Goal: Transaction & Acquisition: Purchase product/service

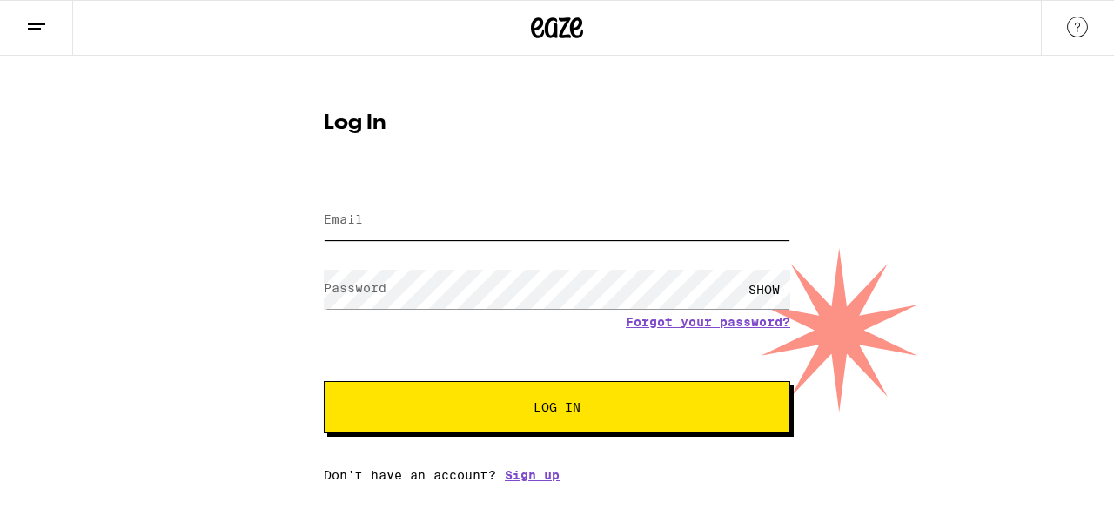
type input "[EMAIL_ADDRESS][DOMAIN_NAME]"
click at [586, 408] on span "Log In" at bounding box center [556, 407] width 325 height 12
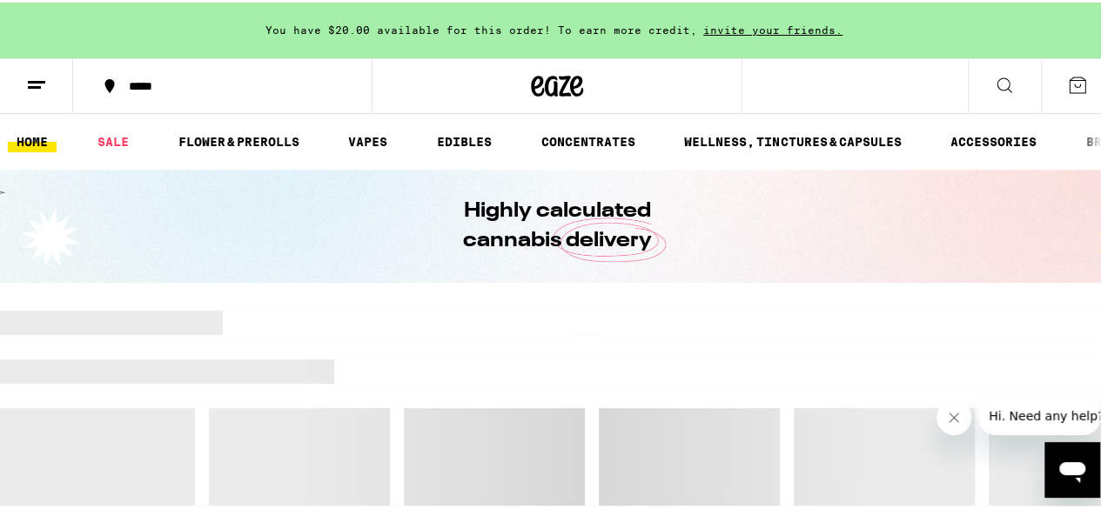
click at [174, 88] on div "*****" at bounding box center [231, 83] width 223 height 12
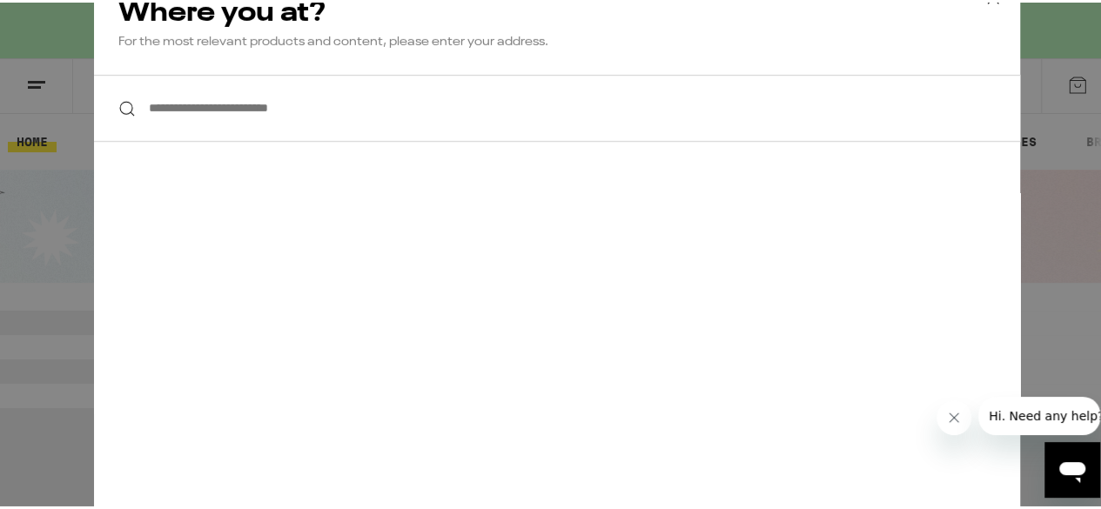
click at [204, 109] on input "**********" at bounding box center [557, 105] width 926 height 67
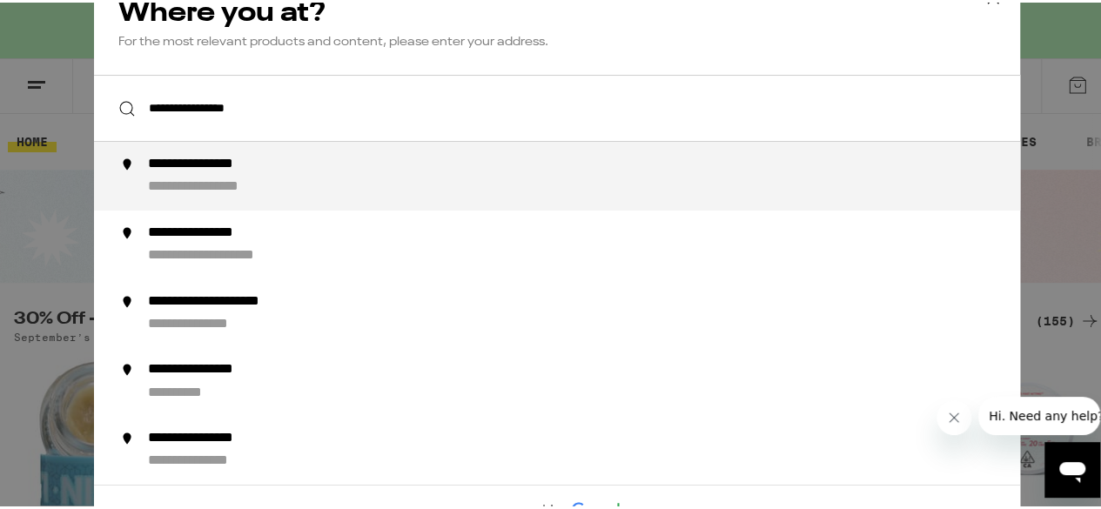
click at [244, 183] on div "**********" at bounding box center [224, 185] width 153 height 18
type input "**********"
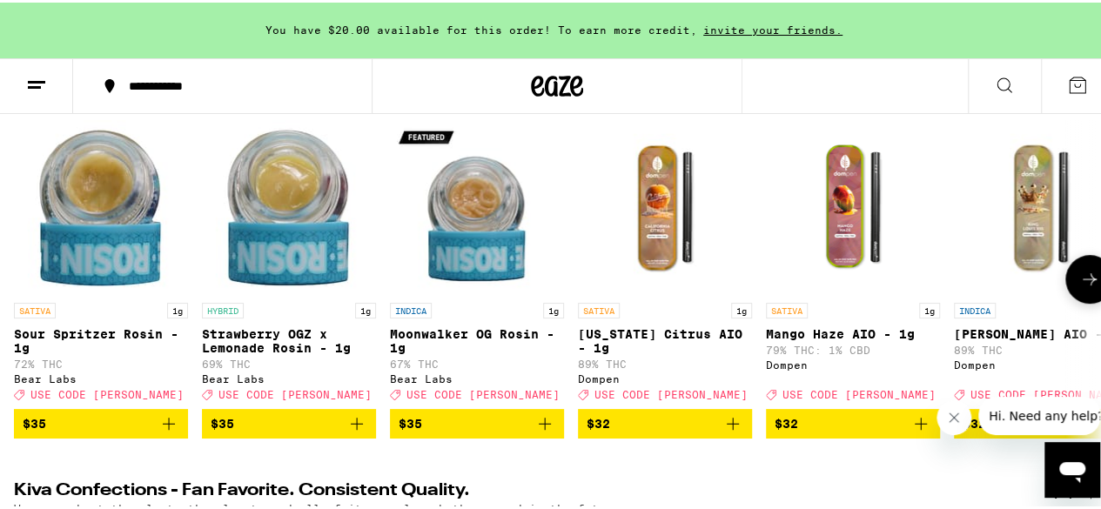
scroll to position [231, 0]
click at [950, 418] on icon "Close message from company" at bounding box center [954, 418] width 14 height 14
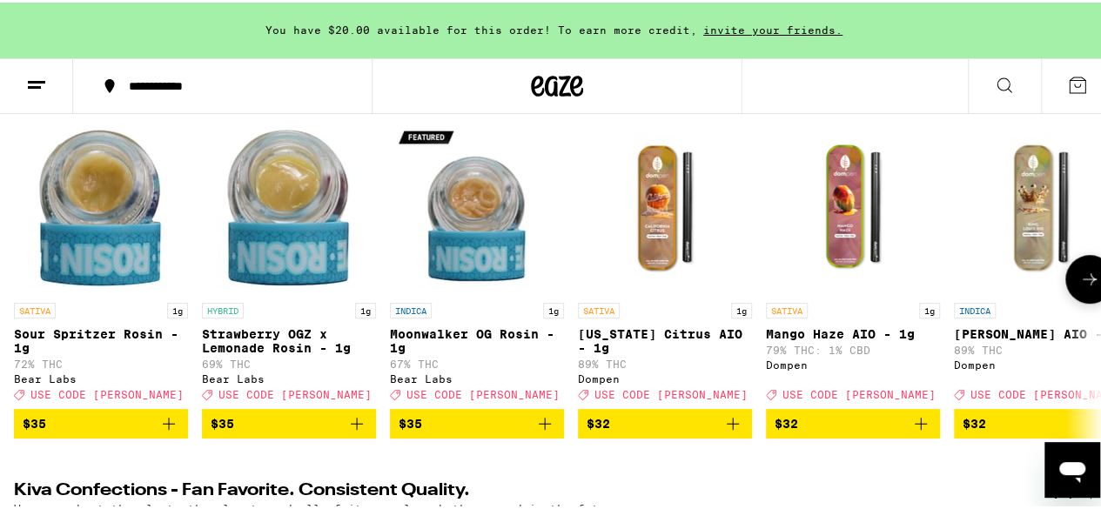
click at [1081, 274] on button at bounding box center [1089, 276] width 49 height 49
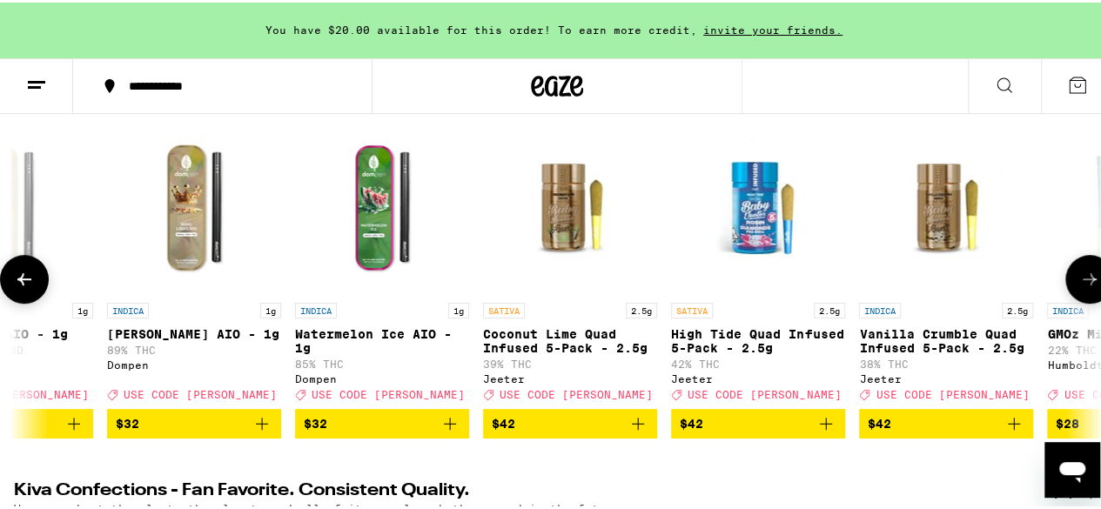
scroll to position [0, 883]
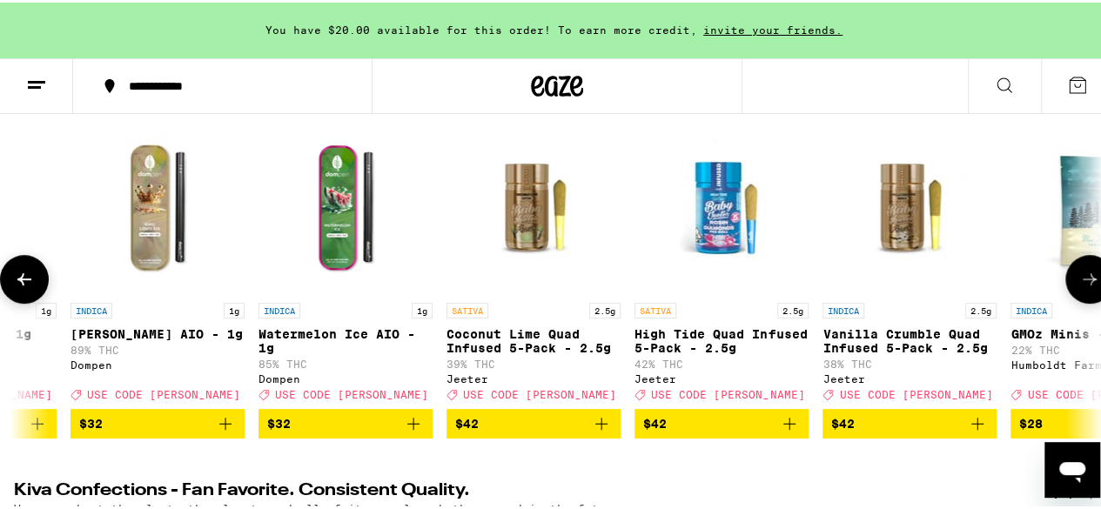
click at [1081, 274] on button at bounding box center [1089, 276] width 49 height 49
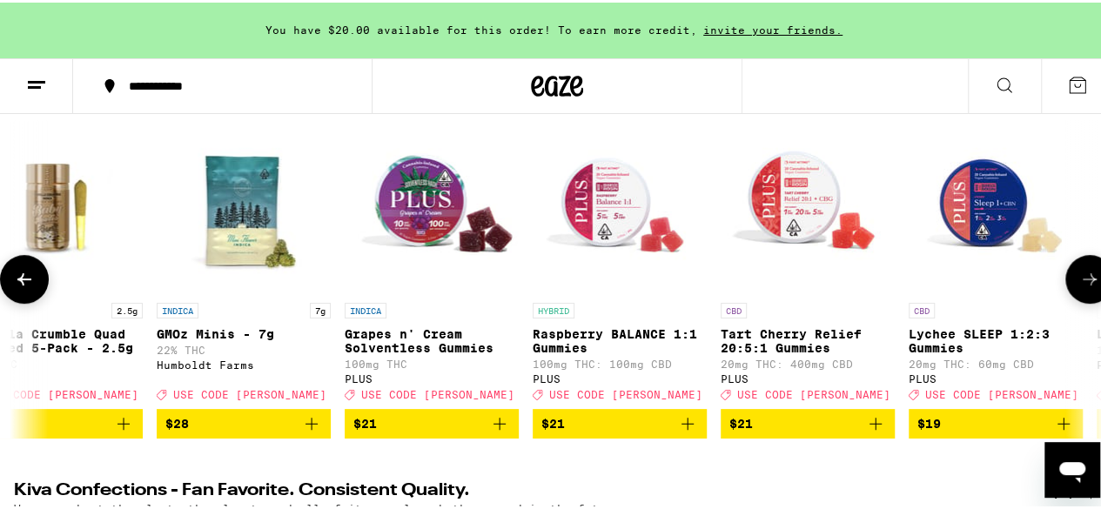
scroll to position [0, 1766]
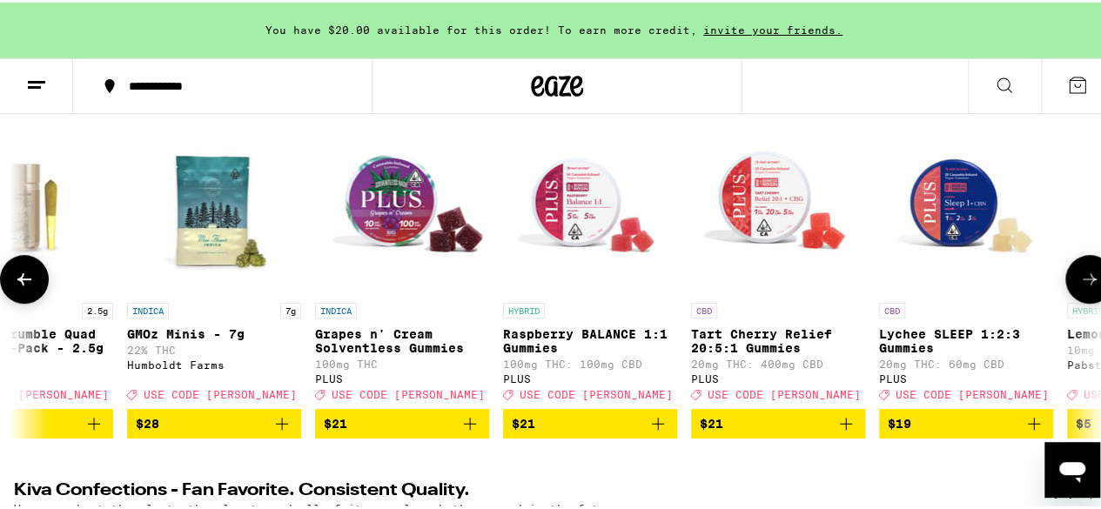
click at [1081, 281] on icon at bounding box center [1089, 276] width 21 height 21
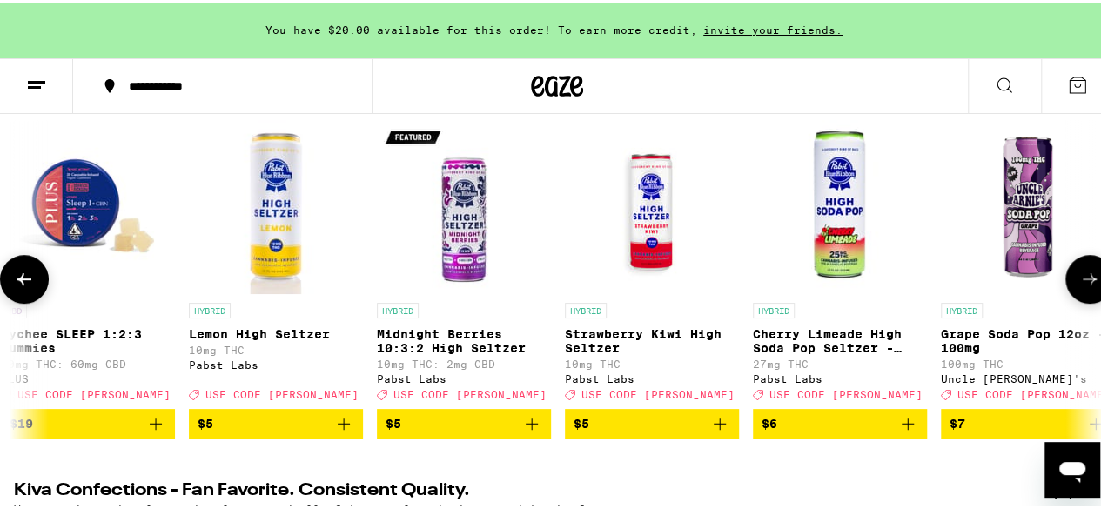
scroll to position [0, 2650]
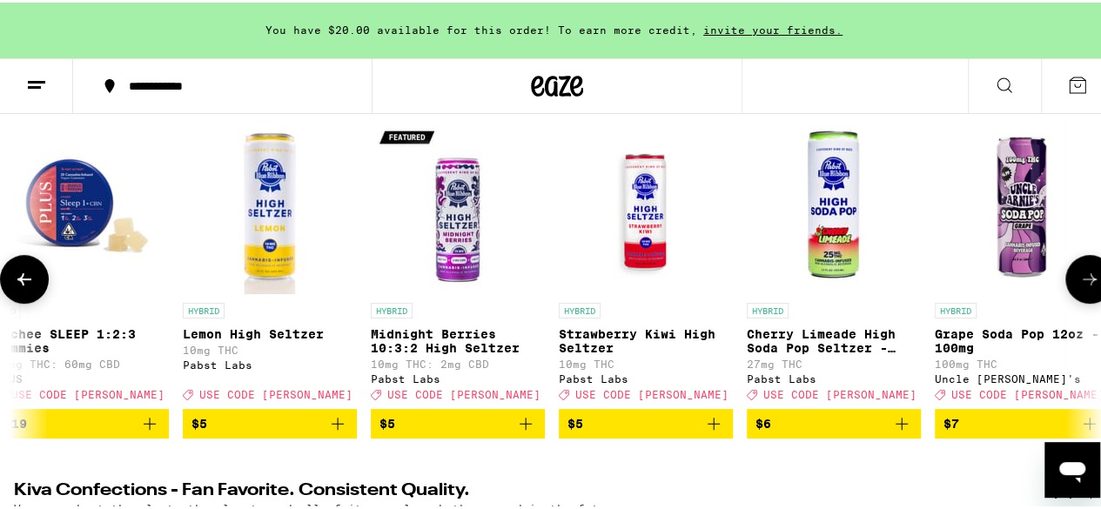
click at [1081, 281] on icon at bounding box center [1089, 276] width 21 height 21
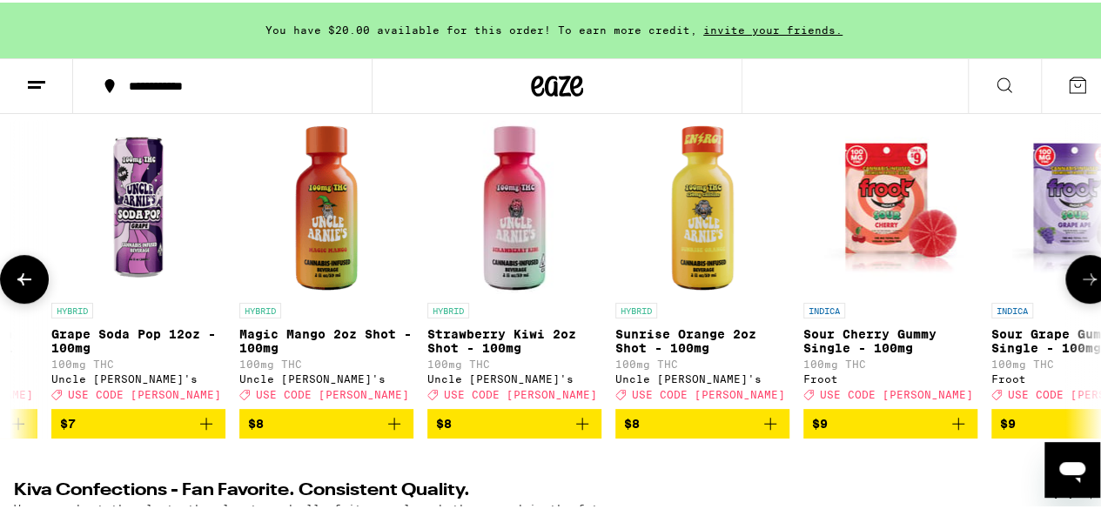
click at [1081, 281] on icon at bounding box center [1089, 276] width 21 height 21
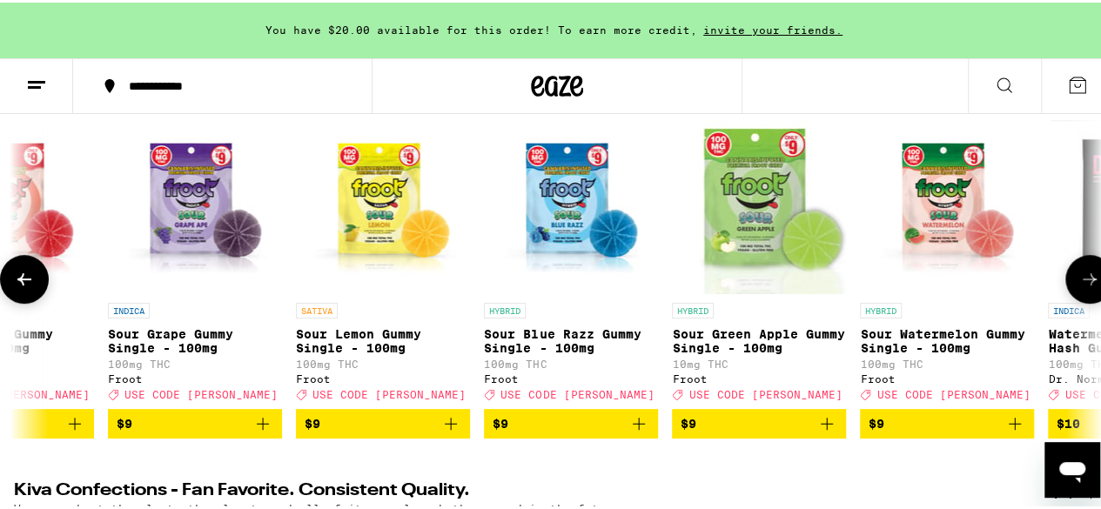
click at [1081, 281] on icon at bounding box center [1089, 276] width 21 height 21
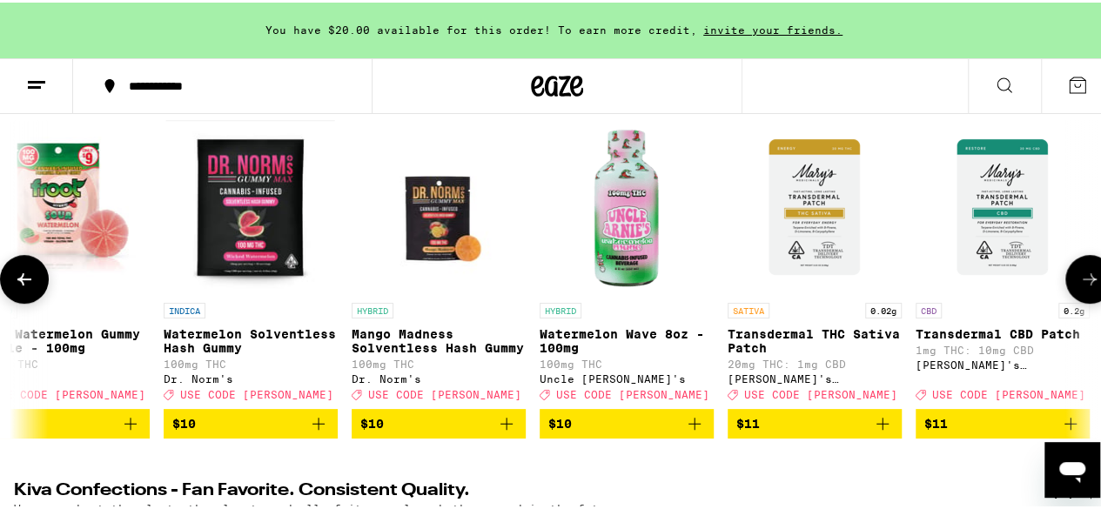
click at [1081, 281] on icon at bounding box center [1089, 276] width 21 height 21
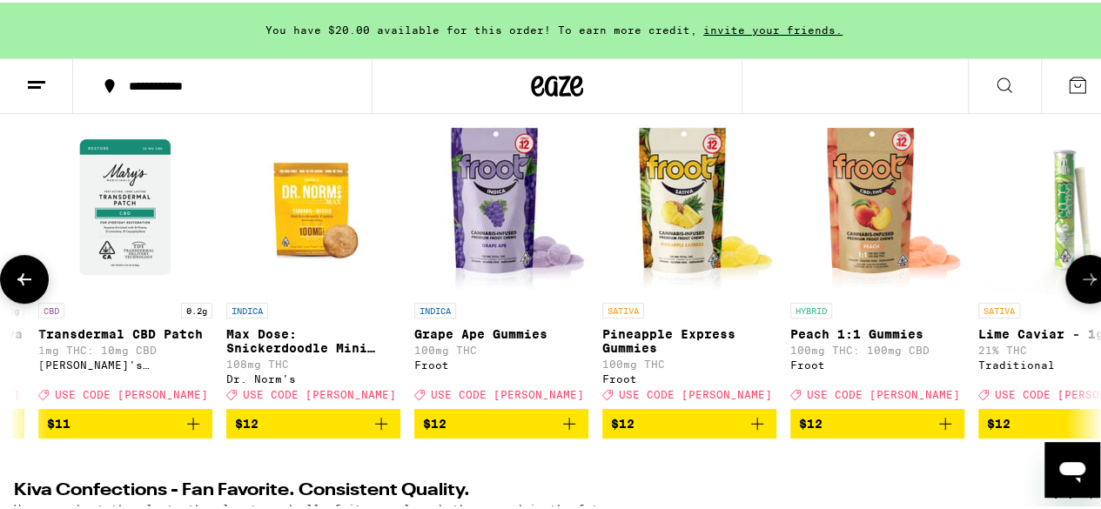
scroll to position [0, 6183]
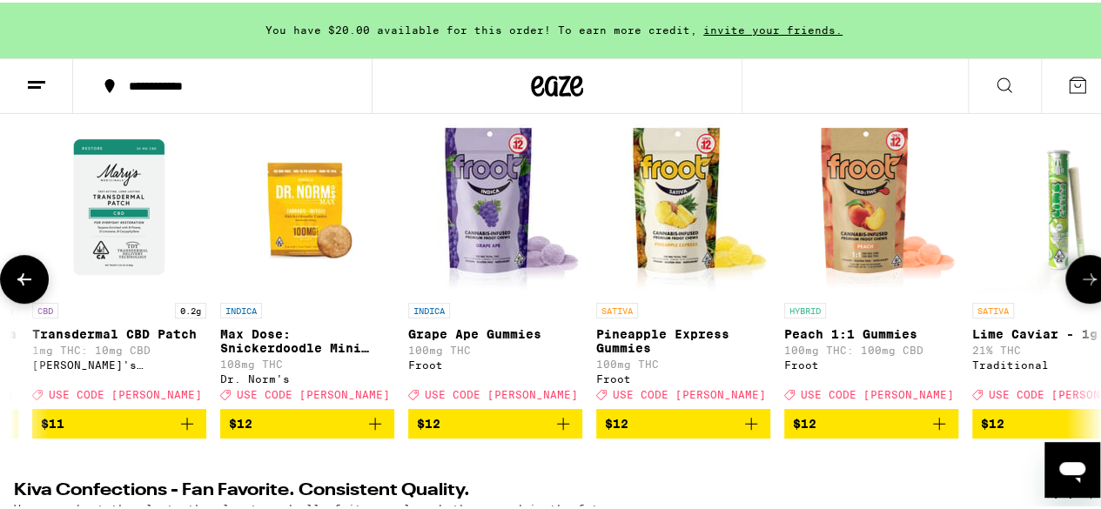
click at [1081, 281] on icon at bounding box center [1089, 276] width 21 height 21
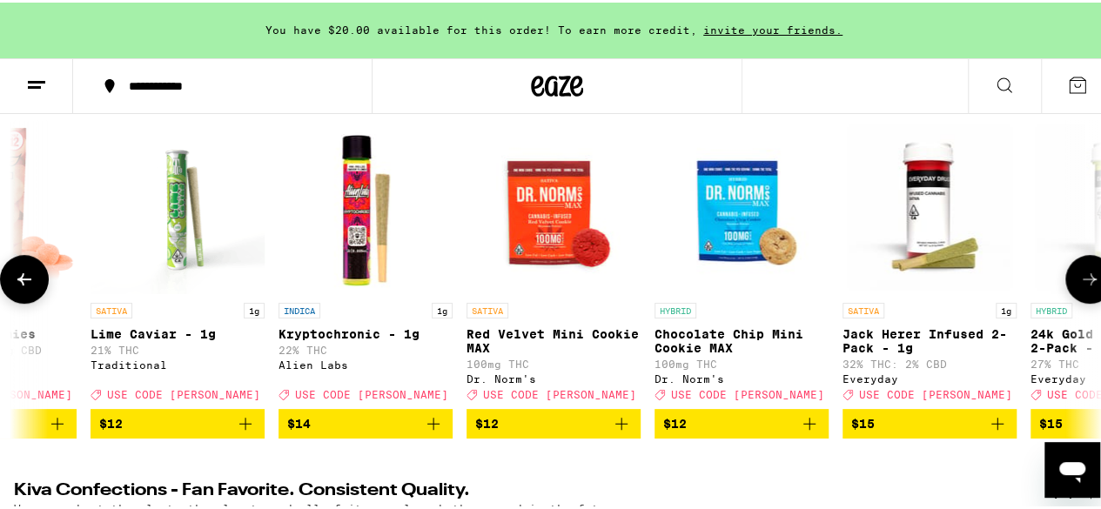
scroll to position [0, 7066]
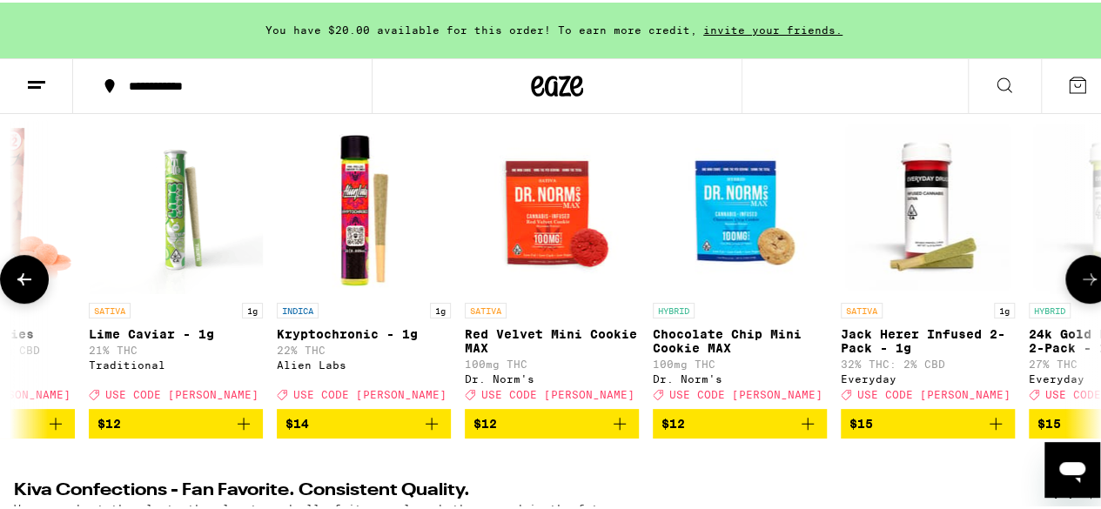
click at [1081, 281] on icon at bounding box center [1089, 276] width 21 height 21
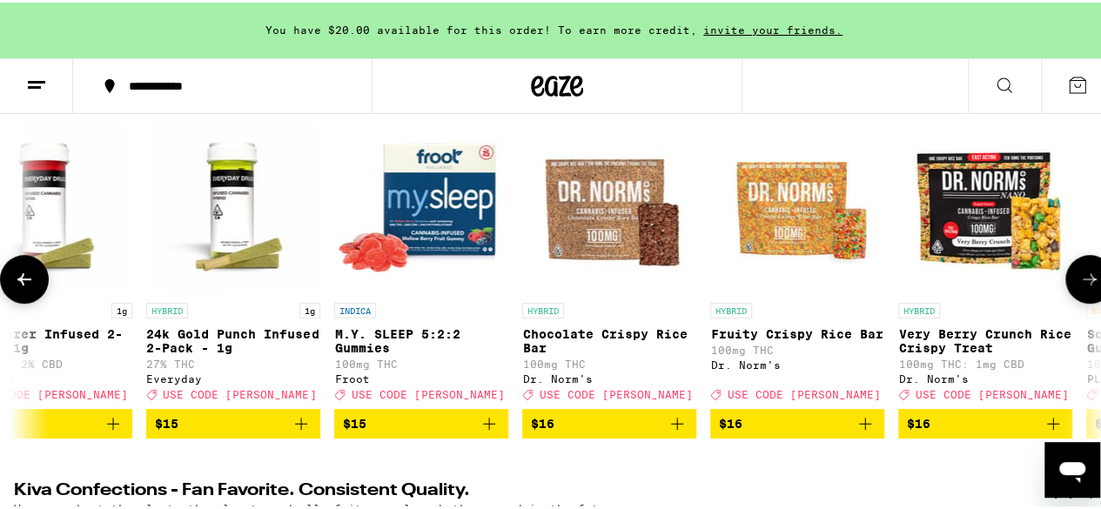
scroll to position [0, 7950]
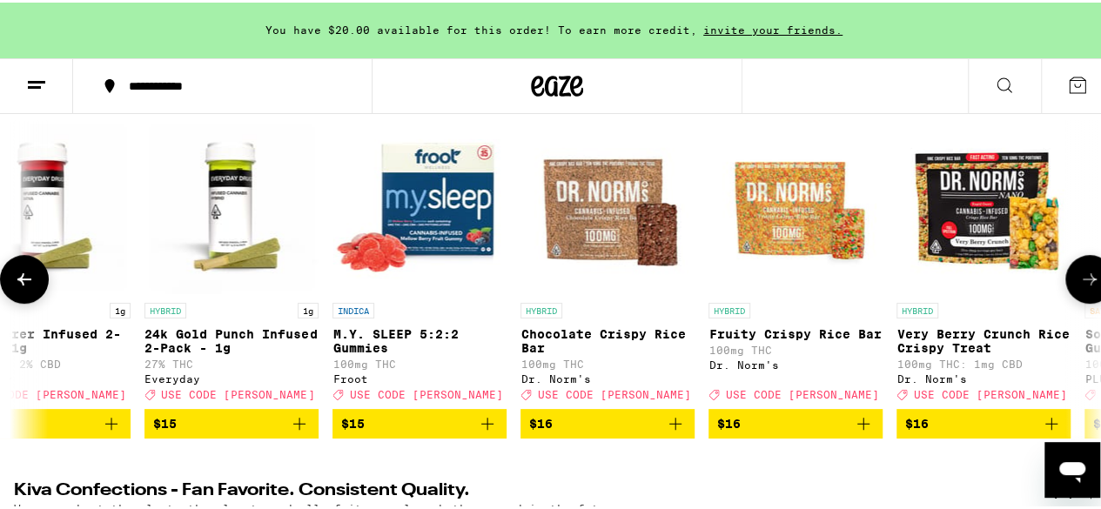
click at [1081, 287] on icon at bounding box center [1089, 276] width 21 height 21
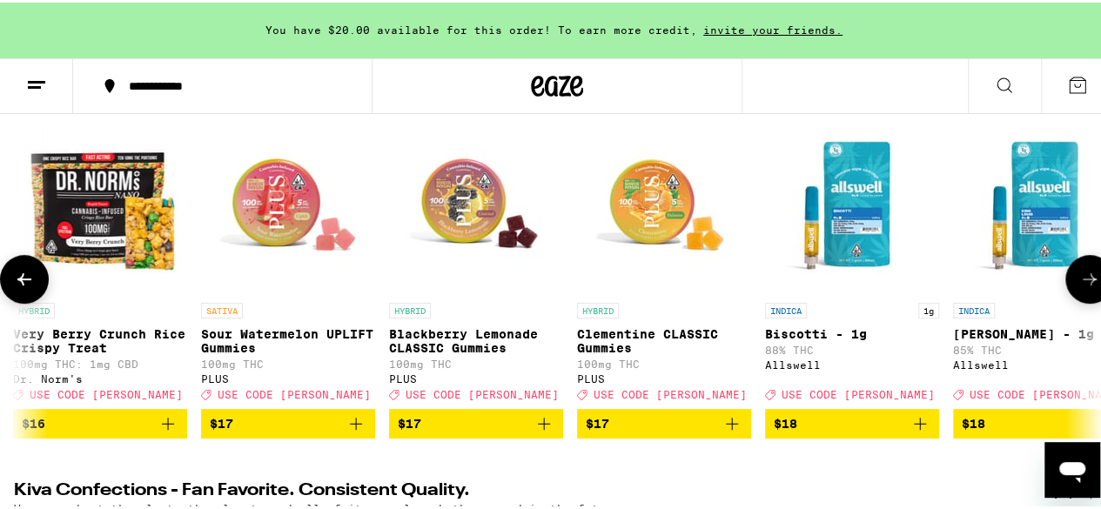
click at [1081, 287] on icon at bounding box center [1089, 276] width 21 height 21
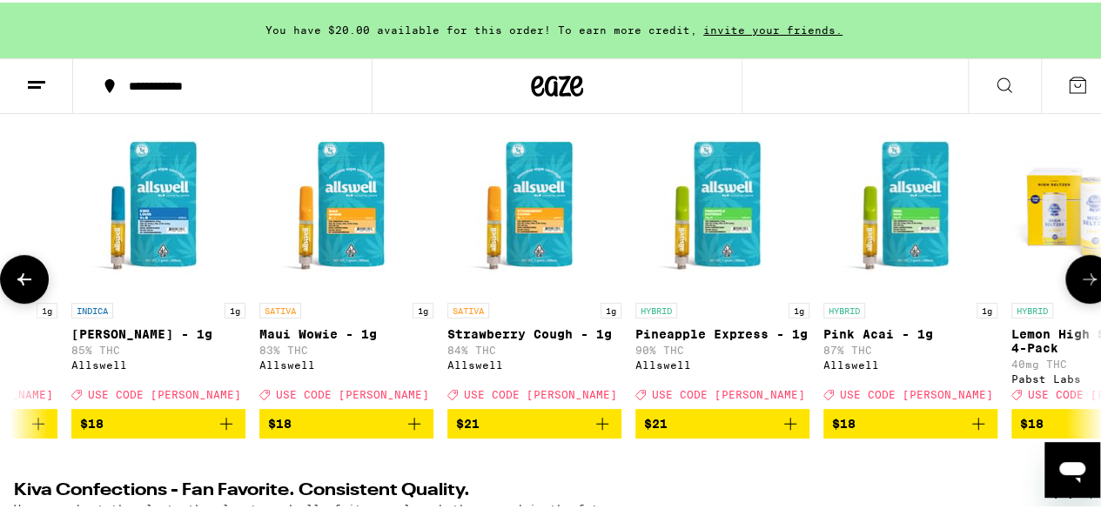
scroll to position [0, 9717]
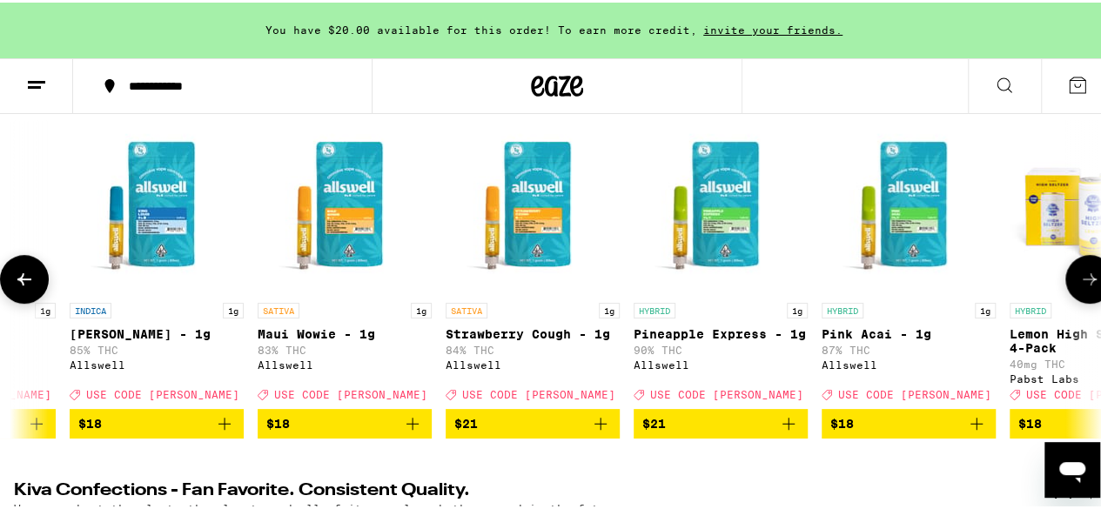
click at [1081, 287] on icon at bounding box center [1089, 276] width 21 height 21
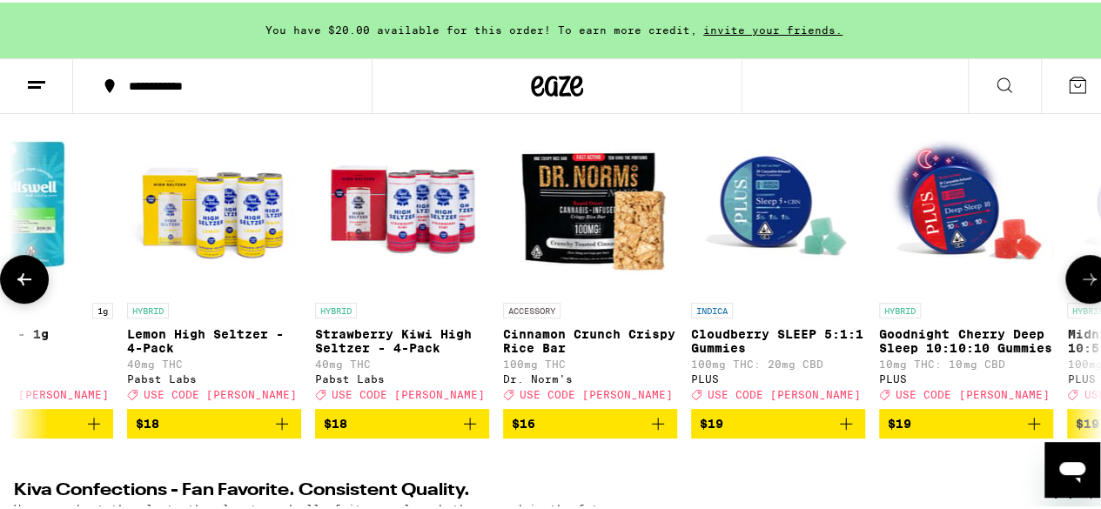
scroll to position [0, 10601]
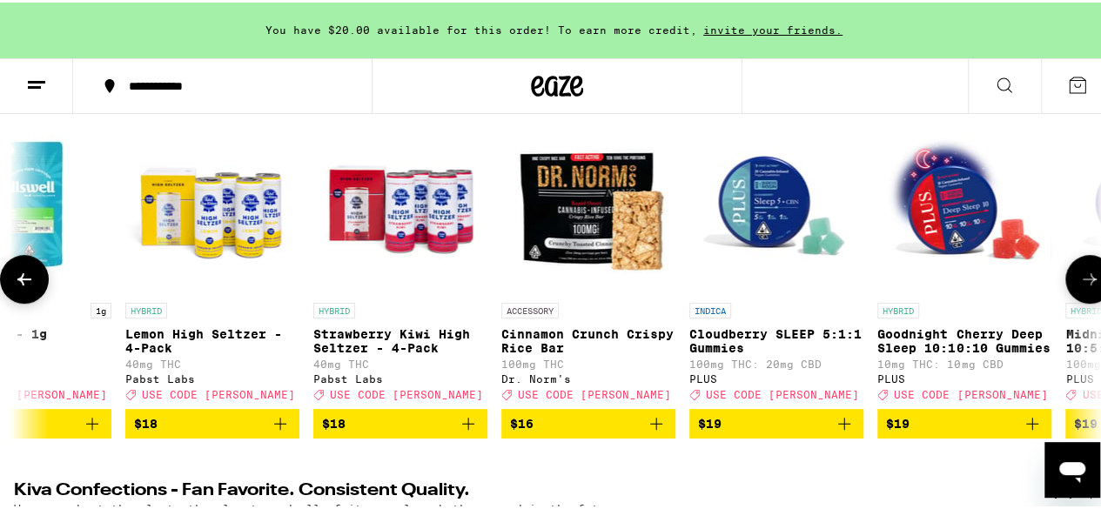
click at [1081, 287] on icon at bounding box center [1089, 276] width 21 height 21
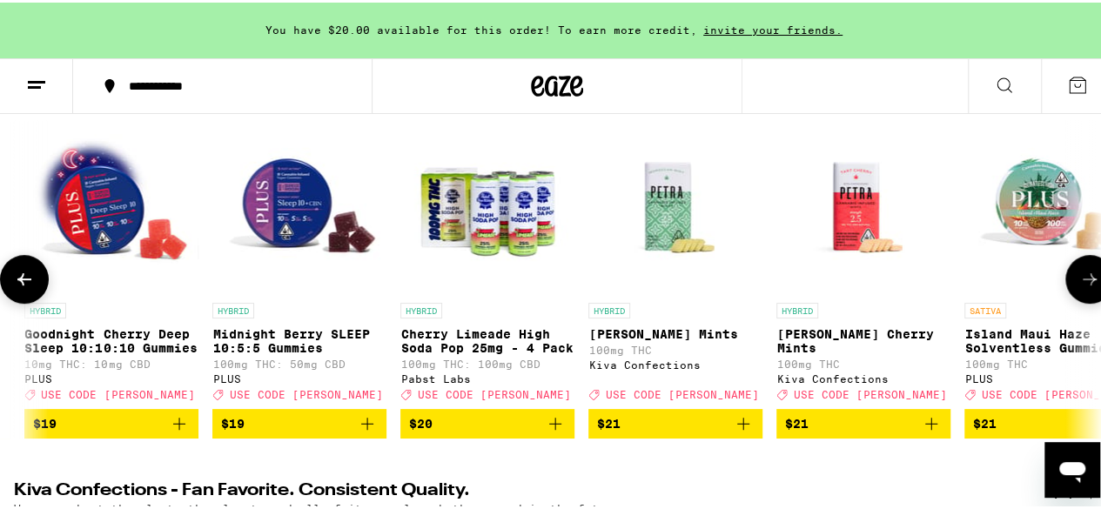
scroll to position [0, 11484]
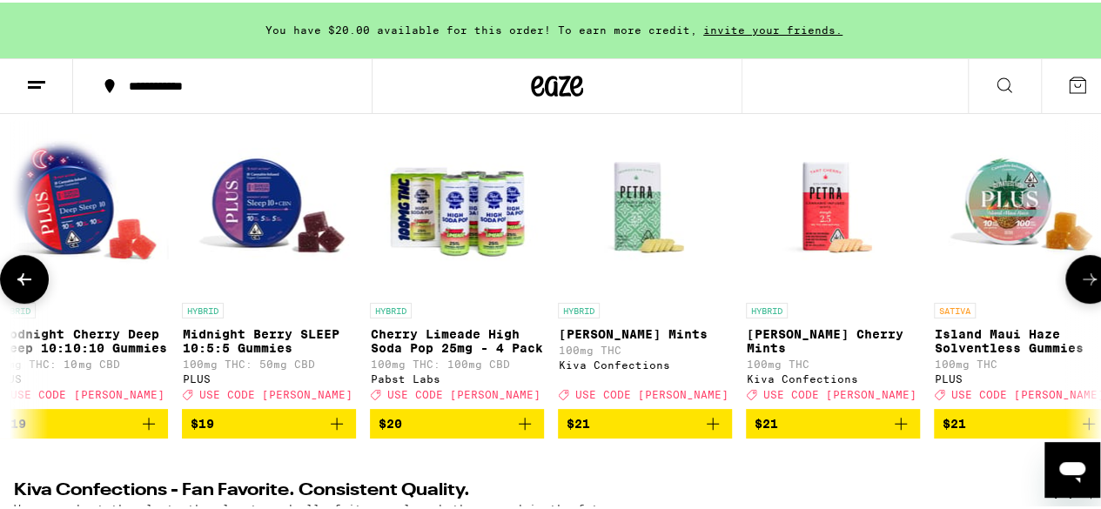
click at [1081, 287] on icon at bounding box center [1089, 276] width 21 height 21
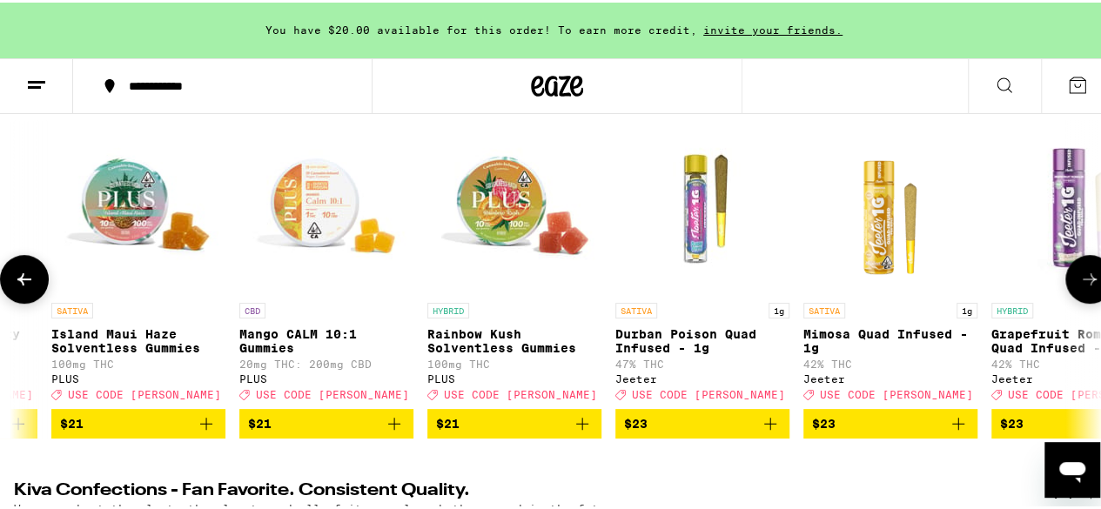
scroll to position [0, 12367]
click at [1081, 287] on icon at bounding box center [1089, 276] width 21 height 21
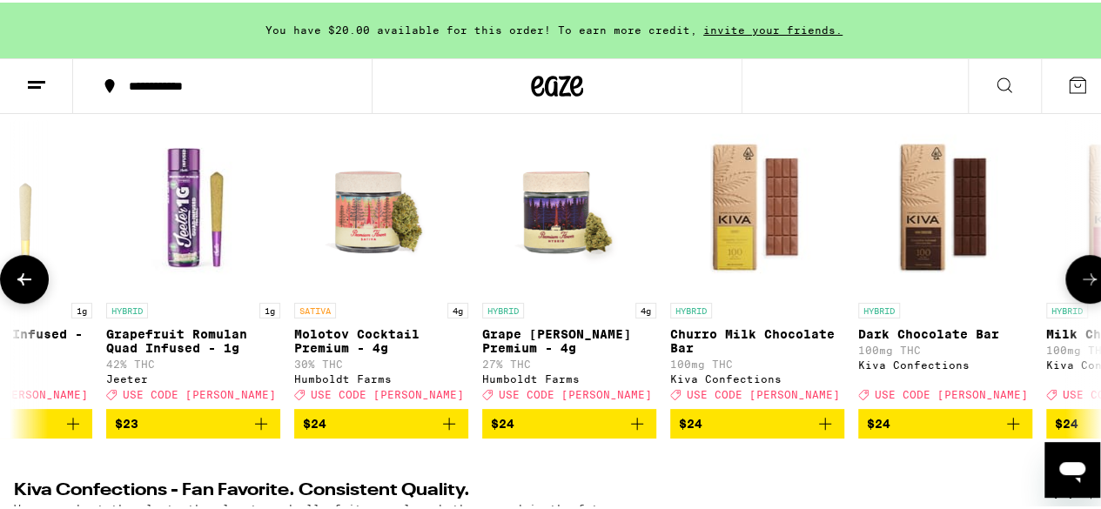
click at [1081, 287] on icon at bounding box center [1089, 276] width 21 height 21
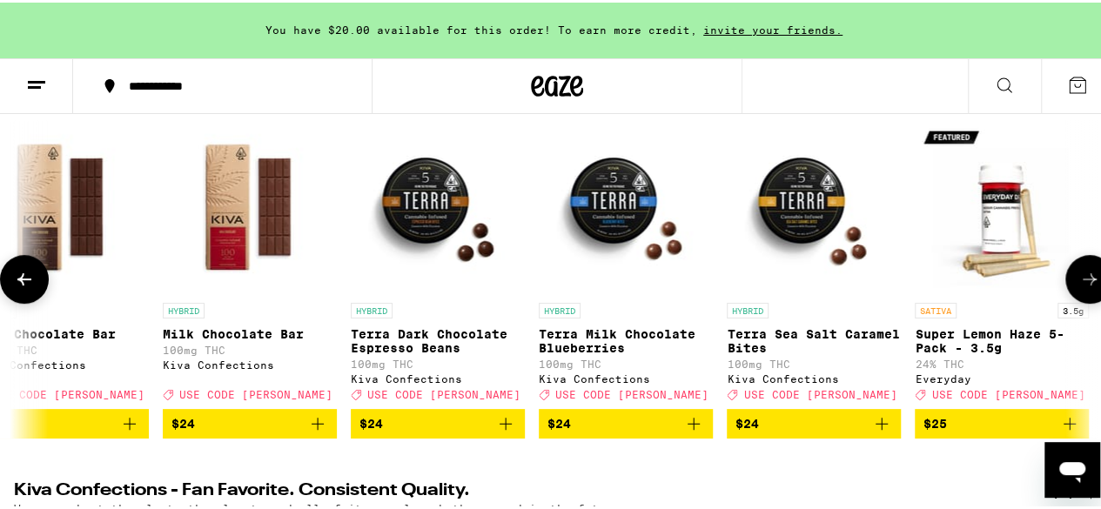
click at [1081, 287] on icon at bounding box center [1089, 276] width 21 height 21
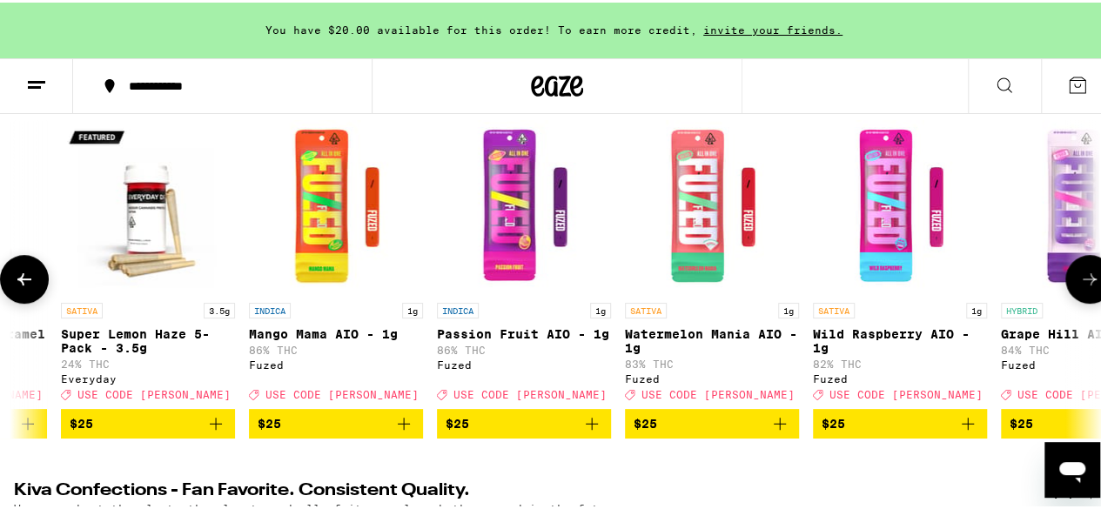
scroll to position [0, 15017]
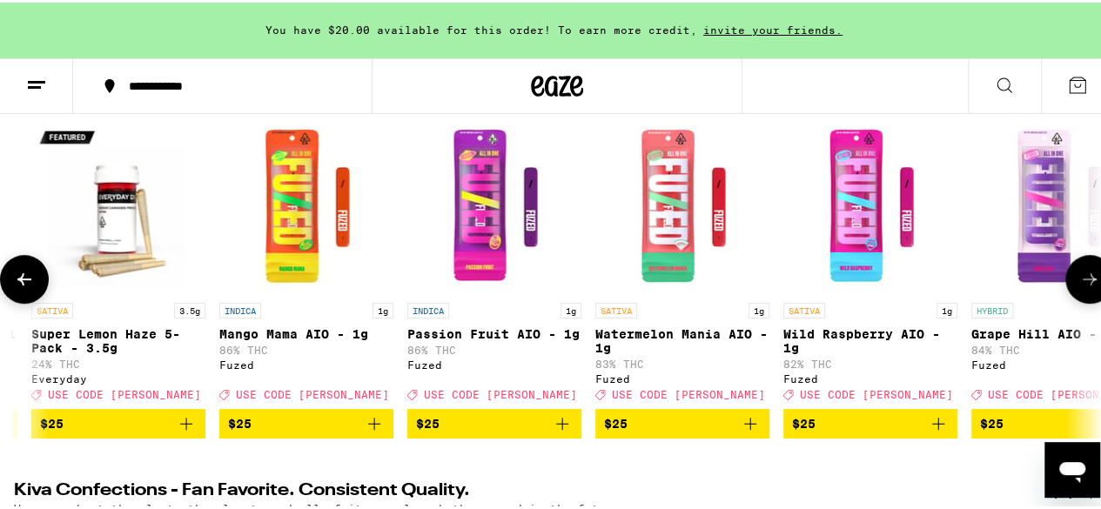
click at [1079, 287] on icon at bounding box center [1089, 276] width 21 height 21
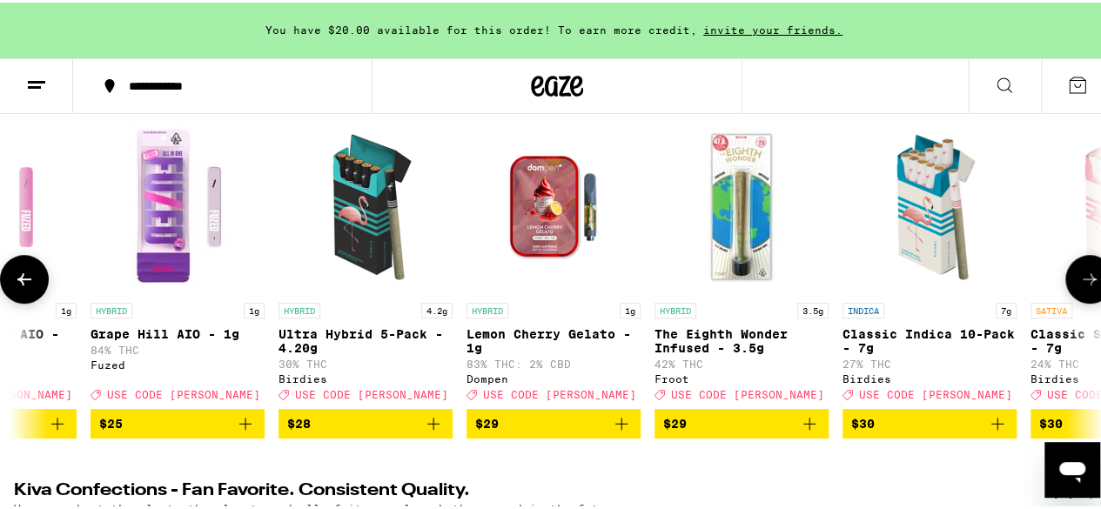
scroll to position [0, 15901]
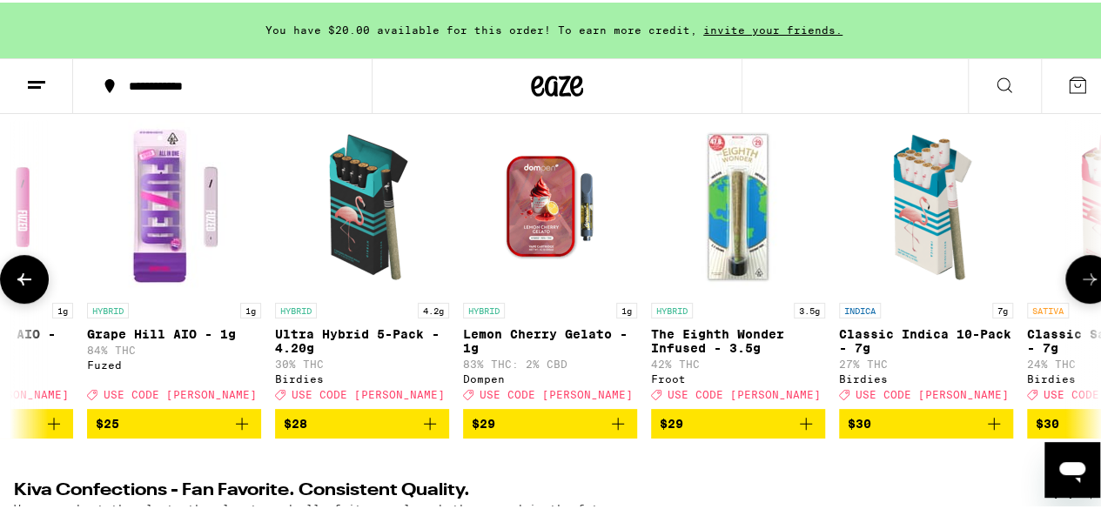
click at [1084, 282] on icon at bounding box center [1089, 276] width 21 height 21
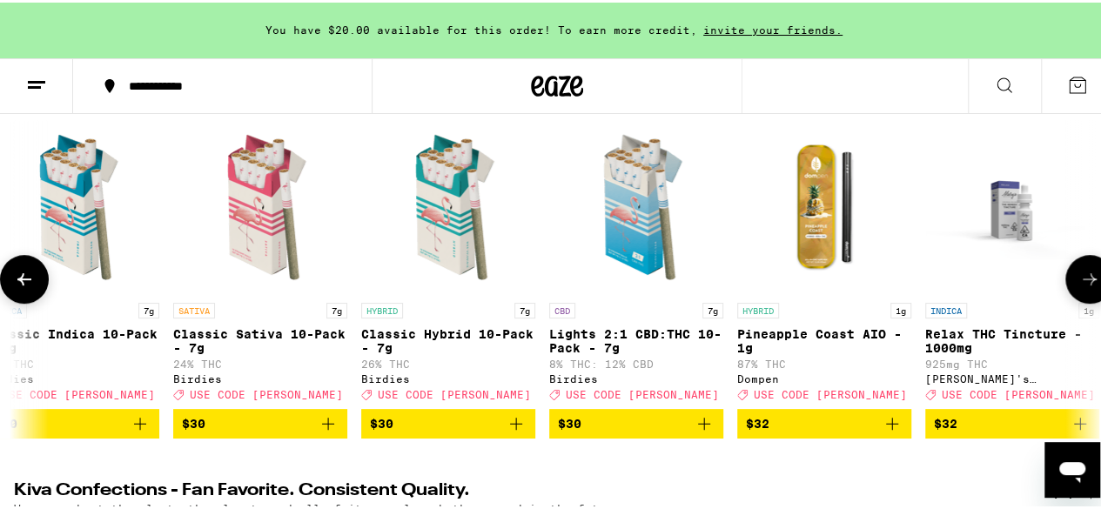
scroll to position [0, 16784]
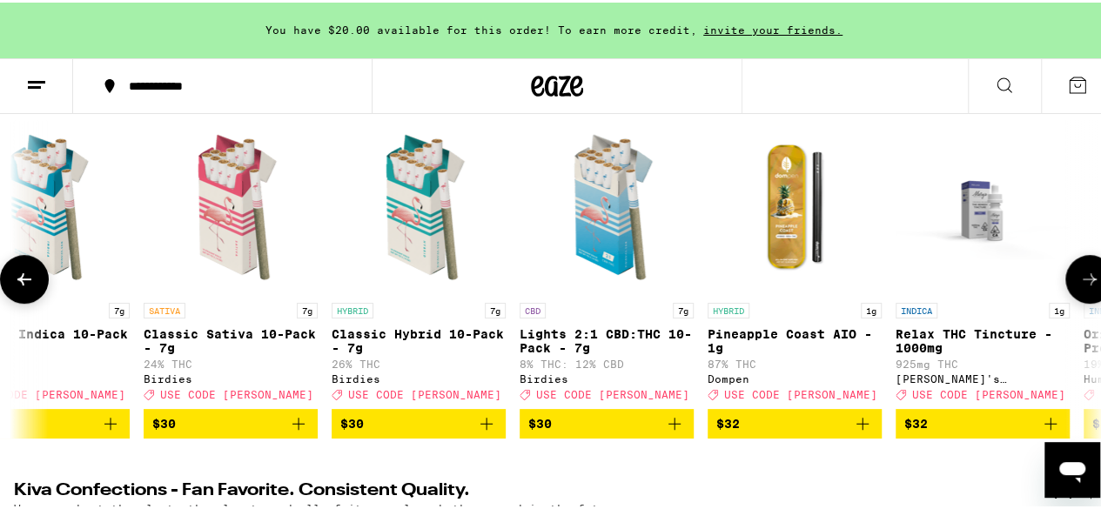
click at [301, 432] on icon "Add to bag" at bounding box center [298, 421] width 21 height 21
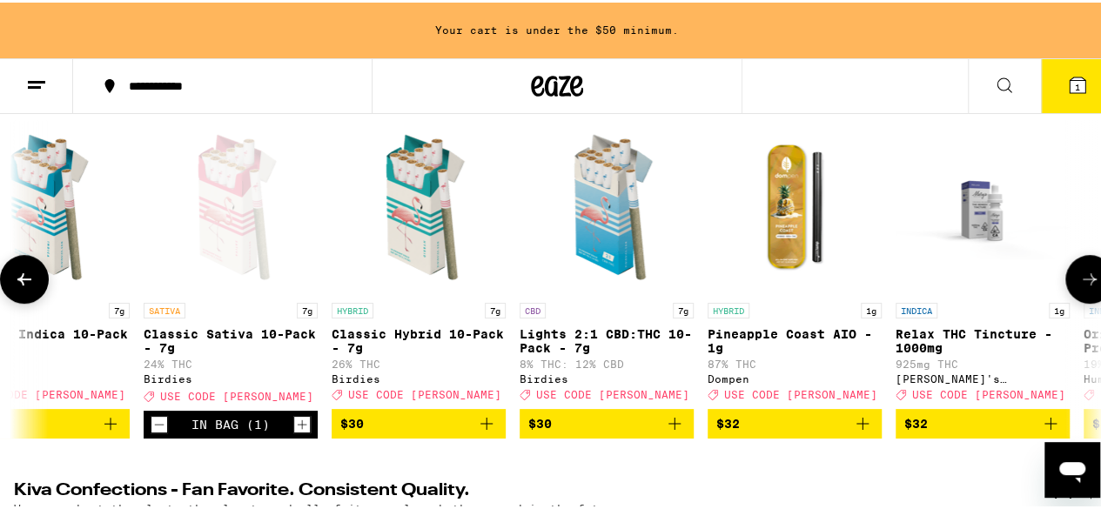
click at [1079, 287] on icon at bounding box center [1089, 276] width 21 height 21
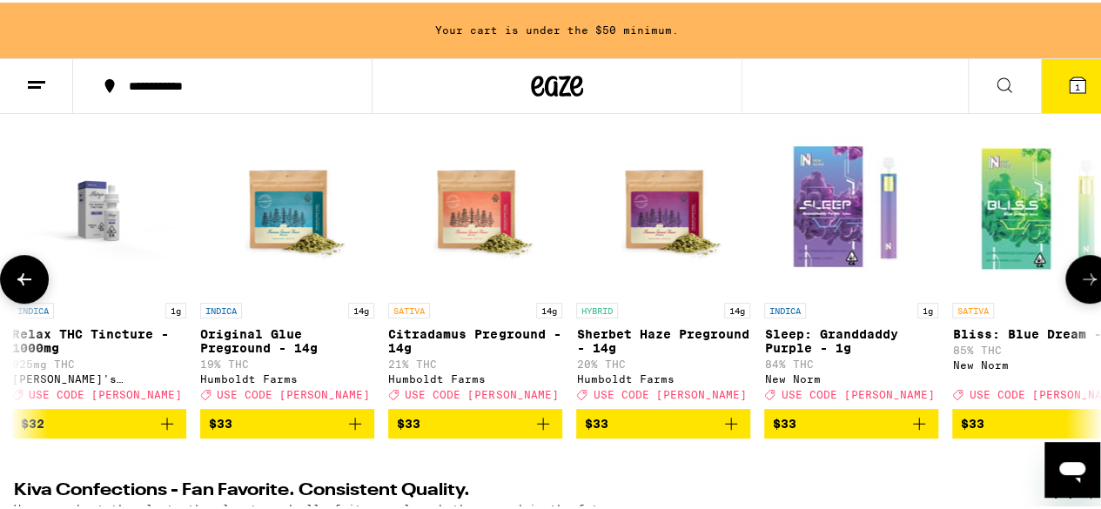
click at [1079, 287] on icon at bounding box center [1089, 276] width 21 height 21
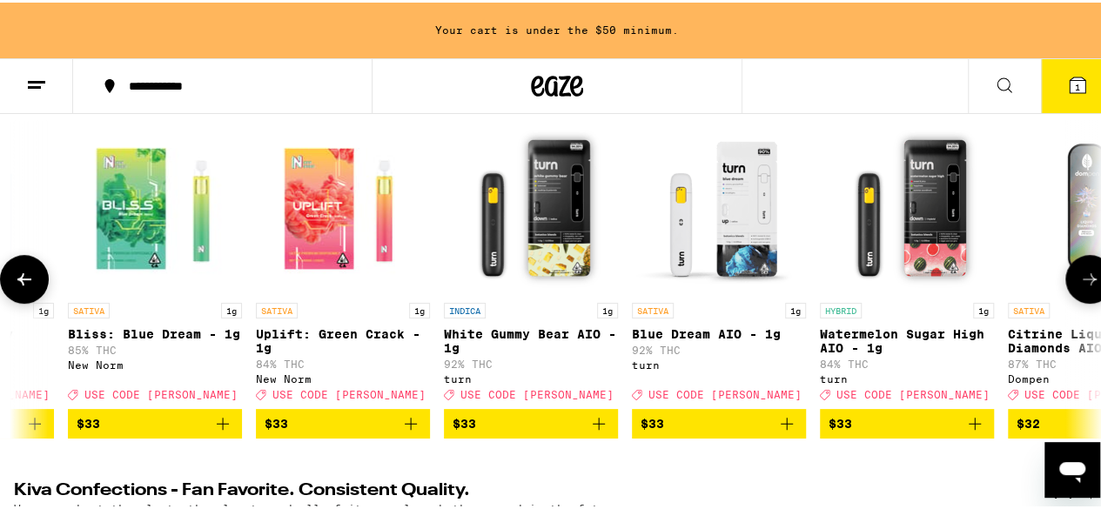
click at [1079, 287] on icon at bounding box center [1089, 276] width 21 height 21
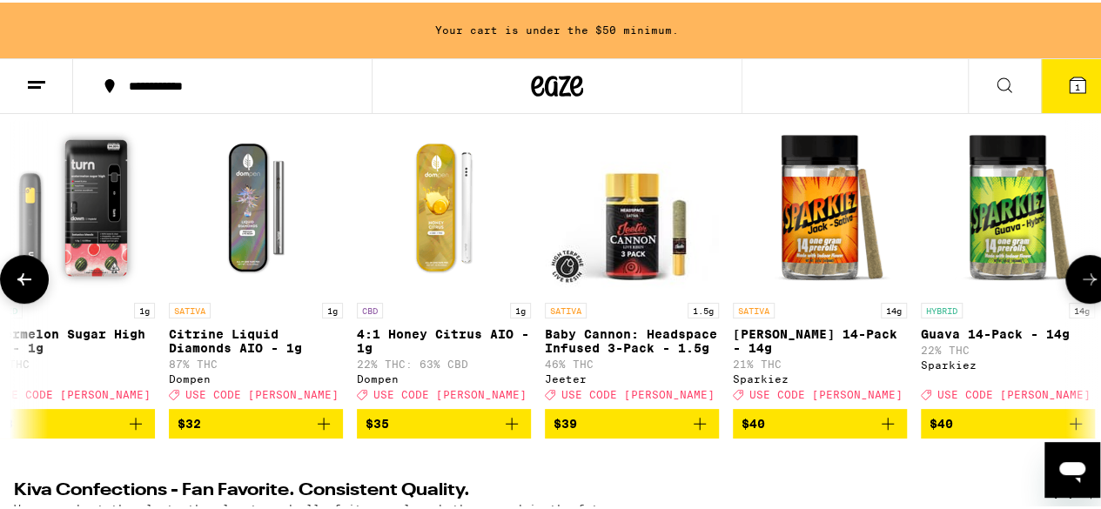
scroll to position [0, 19434]
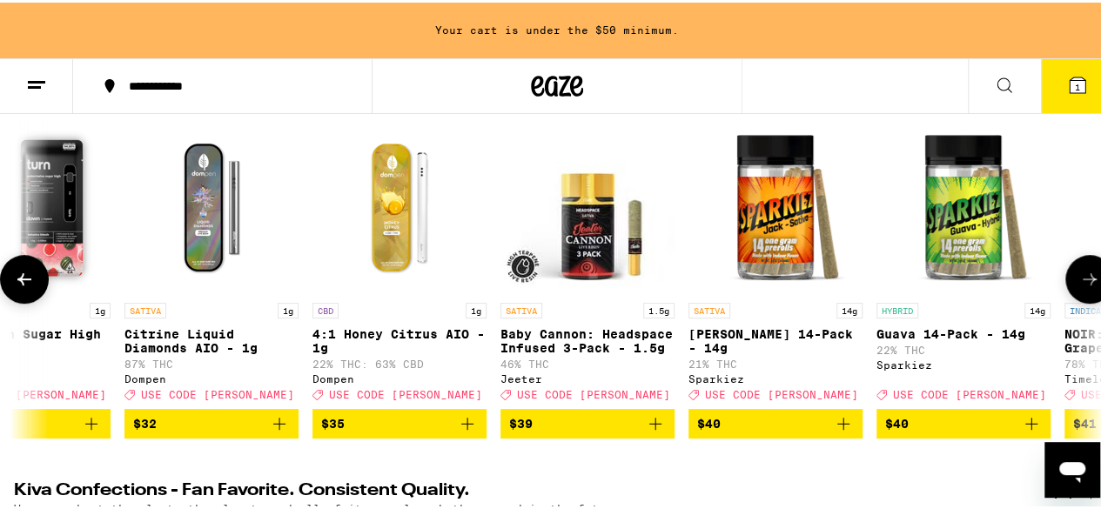
click at [1079, 287] on icon at bounding box center [1089, 276] width 21 height 21
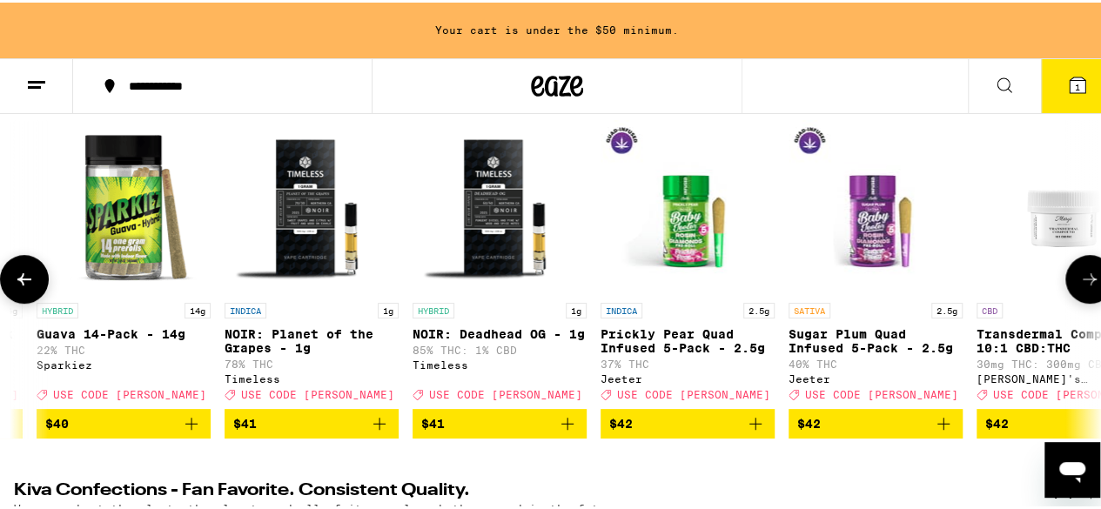
scroll to position [0, 20317]
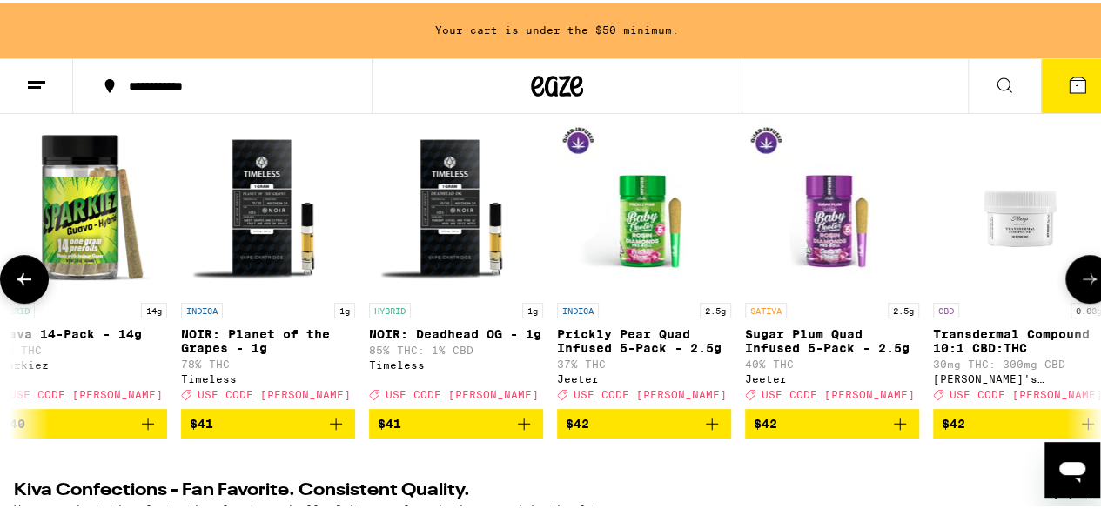
click at [1079, 287] on icon at bounding box center [1089, 276] width 21 height 21
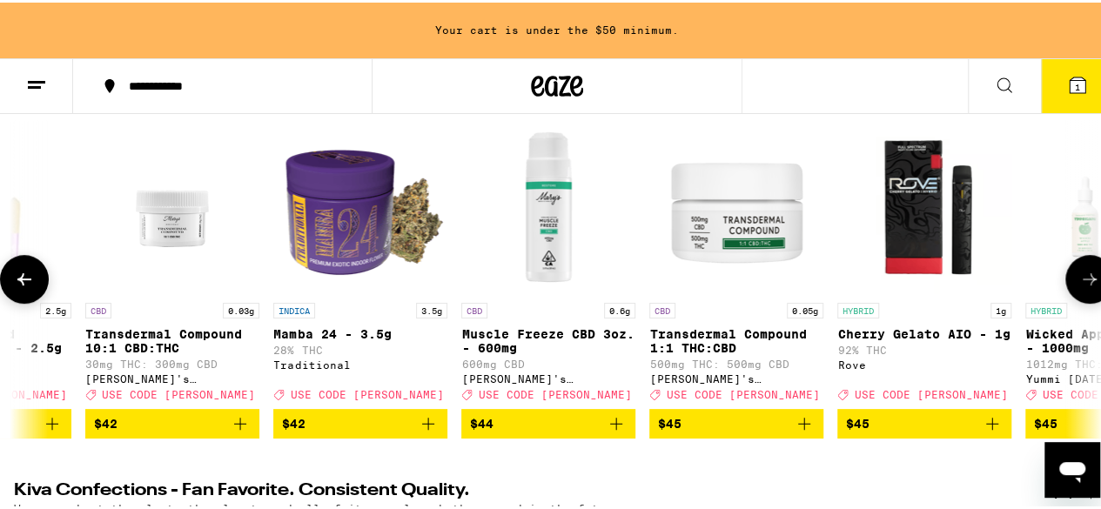
scroll to position [0, 21201]
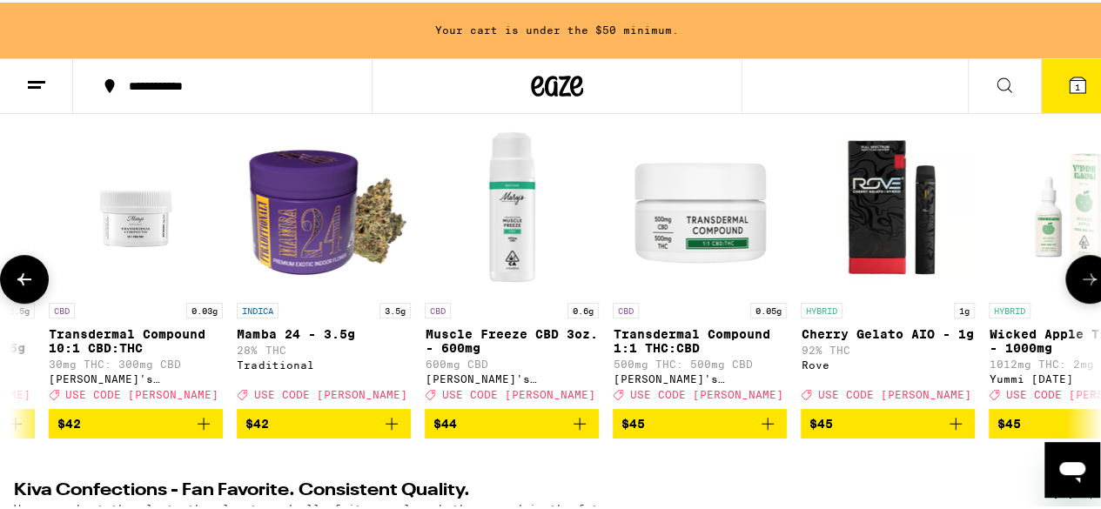
click at [1079, 287] on icon at bounding box center [1089, 276] width 21 height 21
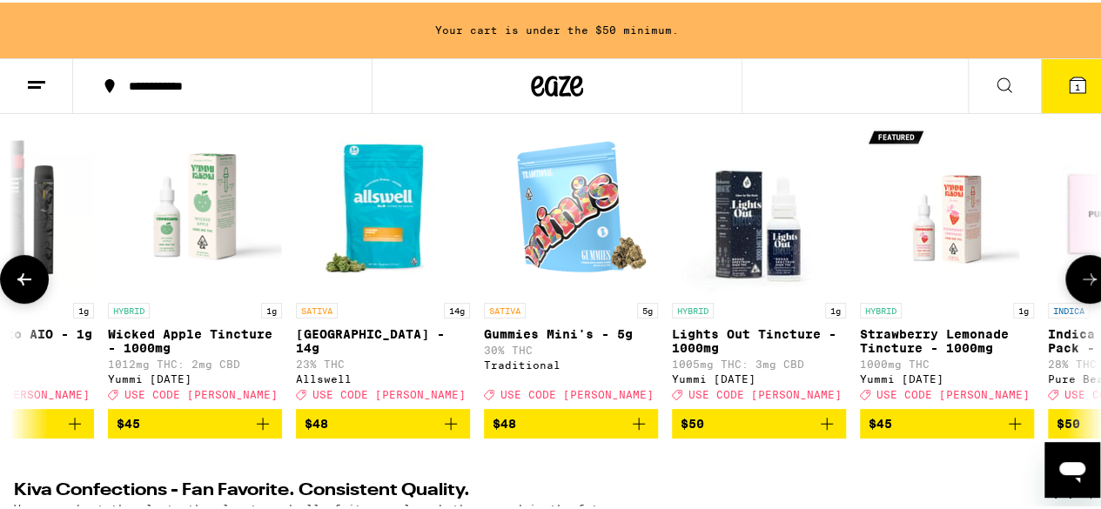
scroll to position [0, 22084]
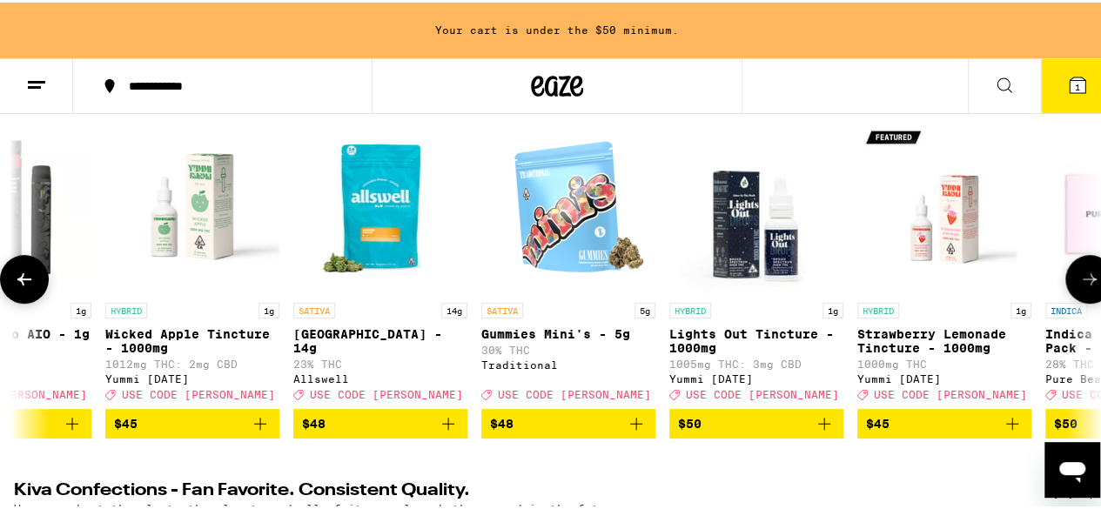
click at [1079, 287] on icon at bounding box center [1089, 276] width 21 height 21
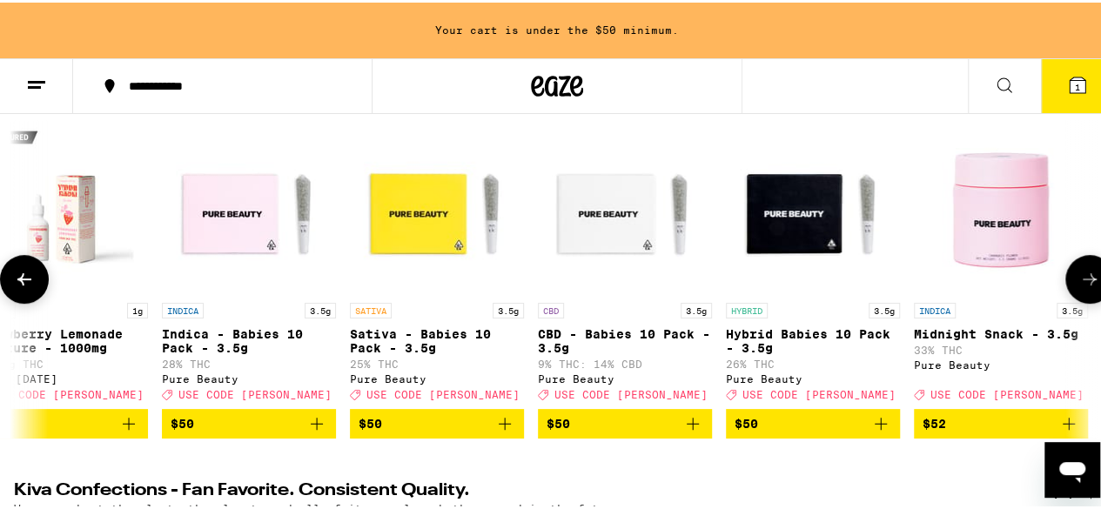
click at [1079, 287] on icon at bounding box center [1089, 276] width 21 height 21
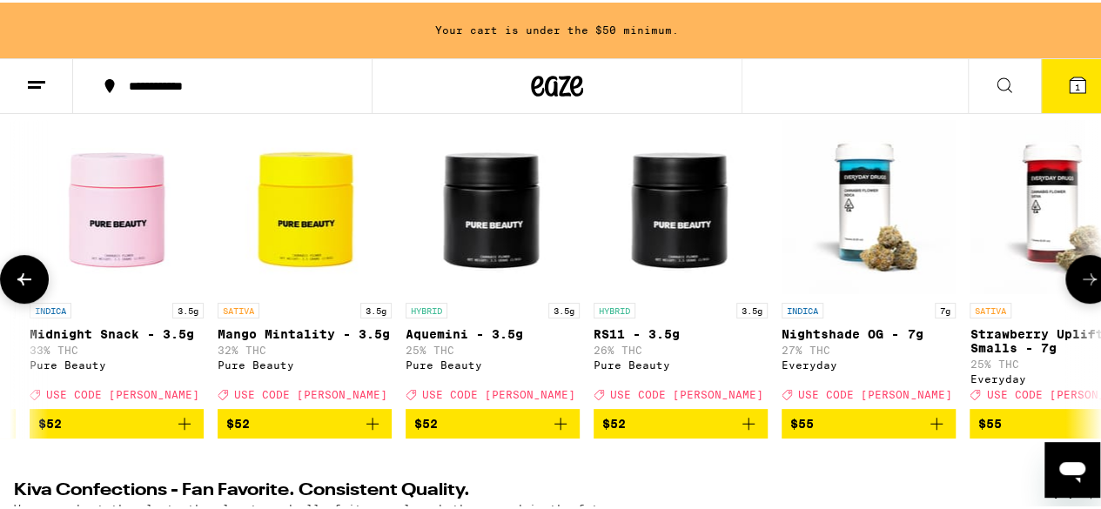
click at [1079, 287] on icon at bounding box center [1089, 276] width 21 height 21
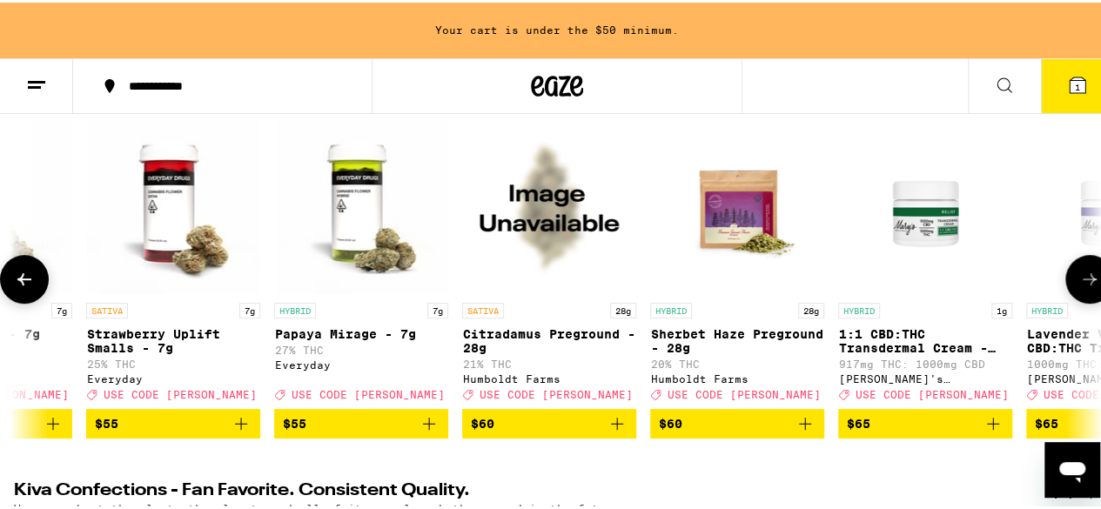
click at [1079, 287] on icon at bounding box center [1089, 276] width 21 height 21
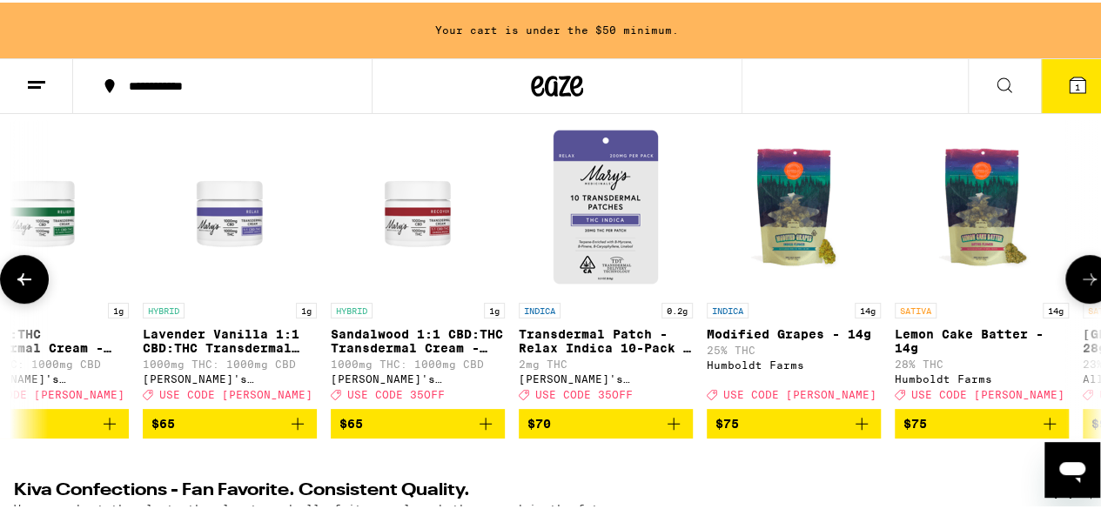
click at [1079, 287] on icon at bounding box center [1089, 276] width 21 height 21
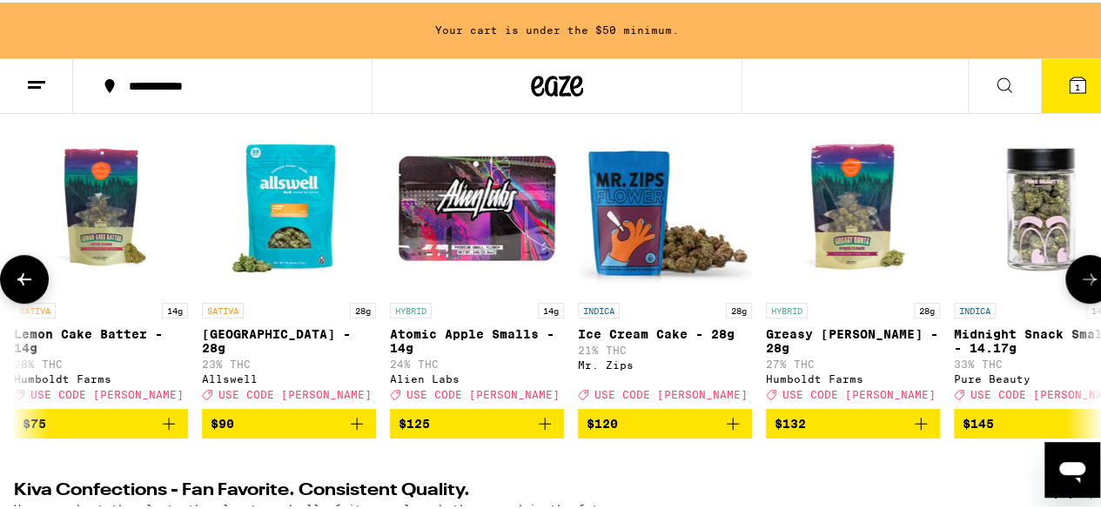
scroll to position [0, 26502]
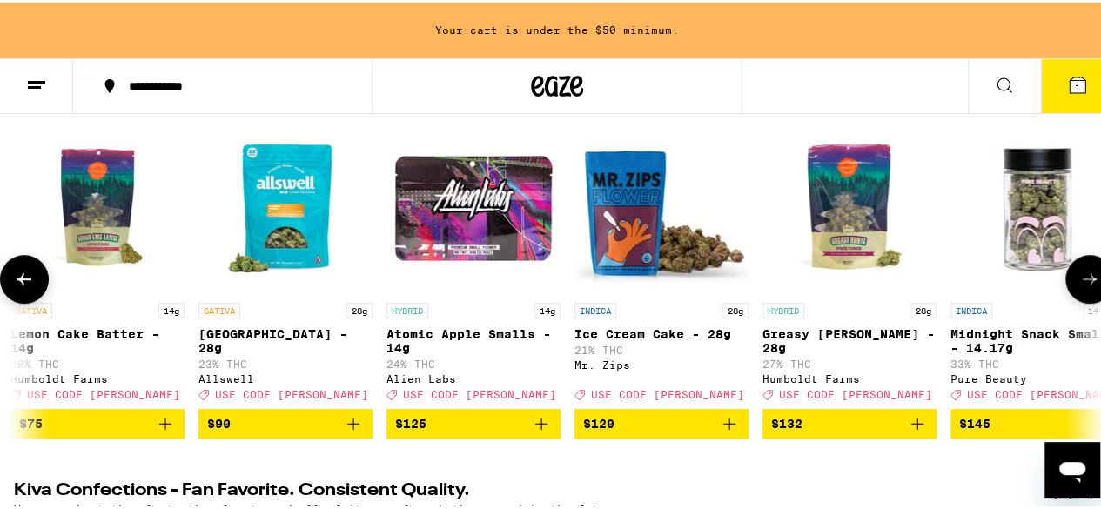
click at [1079, 287] on icon at bounding box center [1089, 276] width 21 height 21
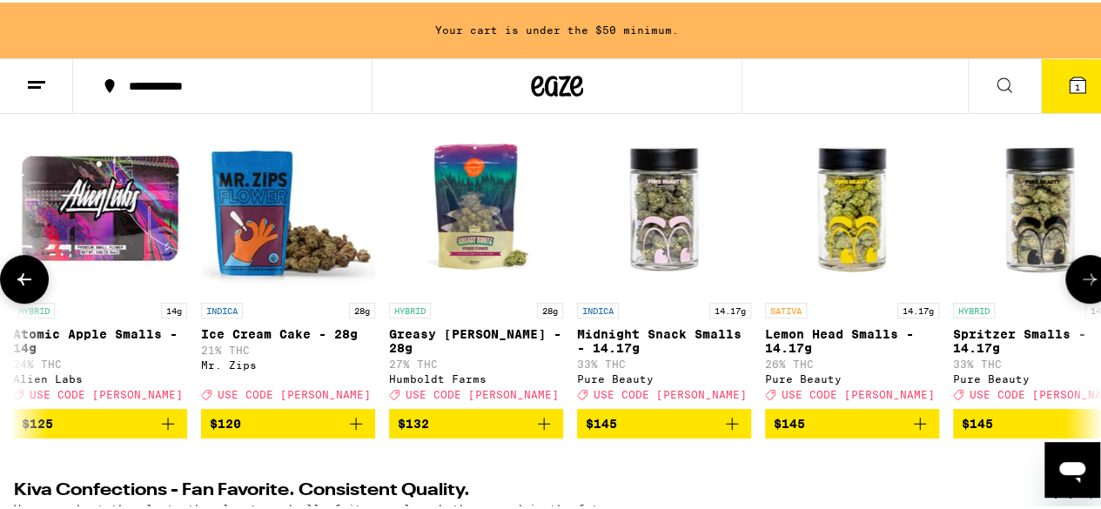
scroll to position [0, 26929]
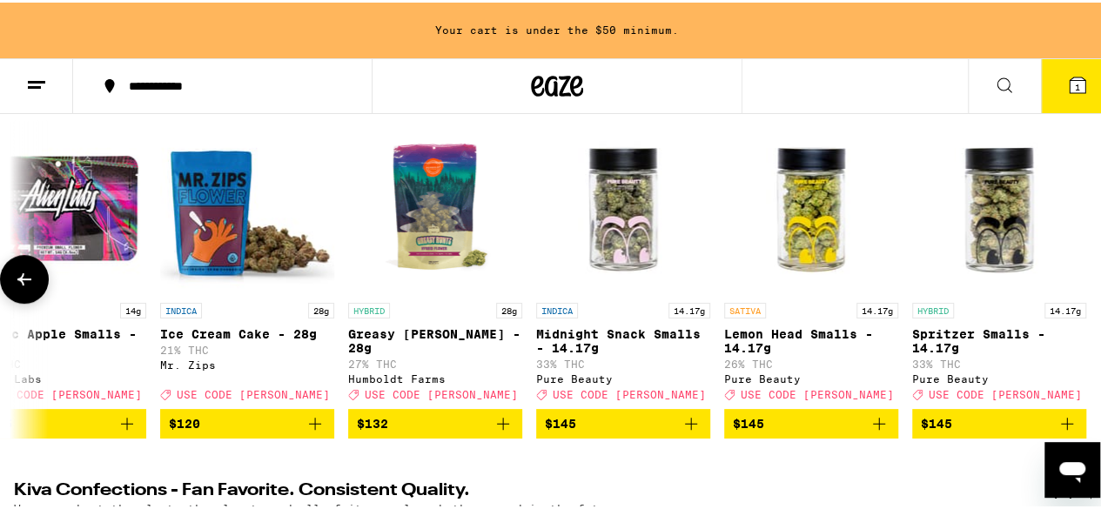
click at [1077, 290] on div at bounding box center [1089, 276] width 49 height 49
click at [24, 287] on icon at bounding box center [24, 276] width 21 height 21
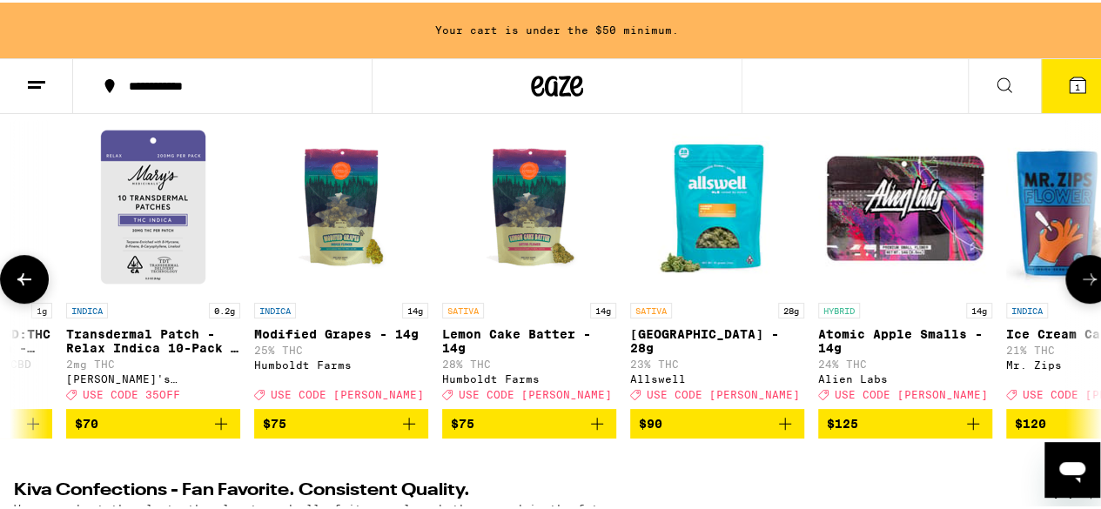
click at [24, 283] on icon at bounding box center [24, 276] width 21 height 21
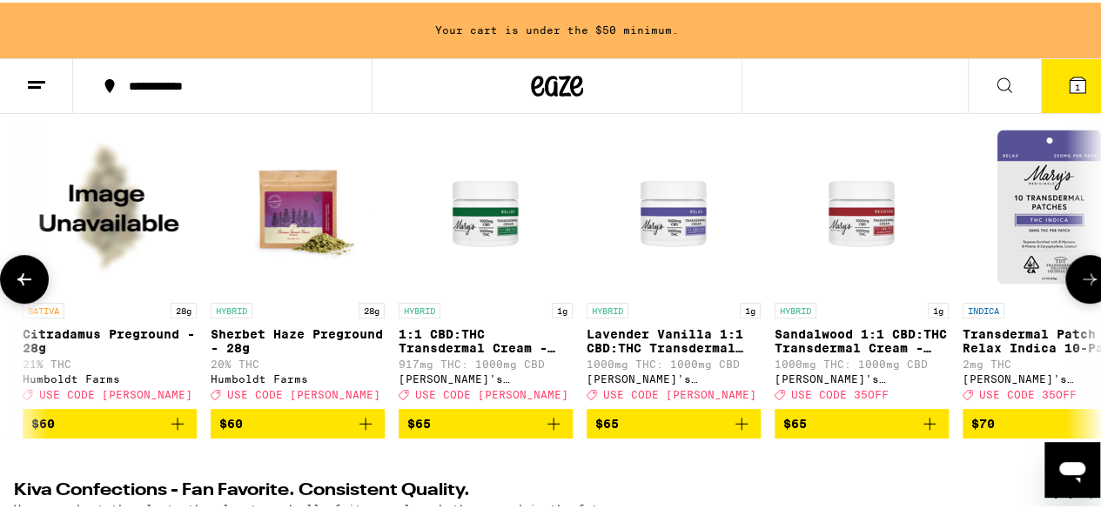
click at [24, 283] on icon at bounding box center [24, 276] width 21 height 21
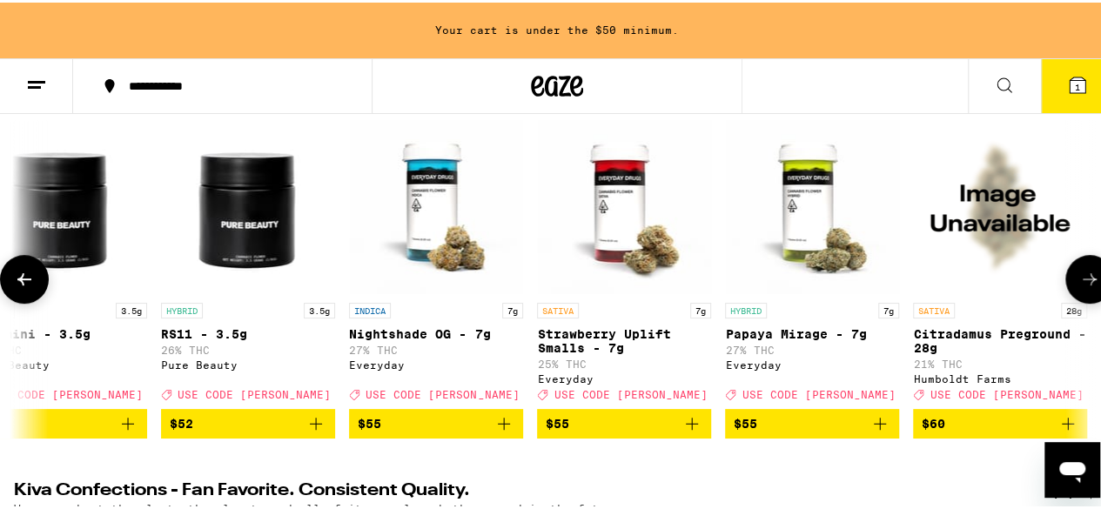
click at [24, 287] on icon at bounding box center [24, 276] width 21 height 21
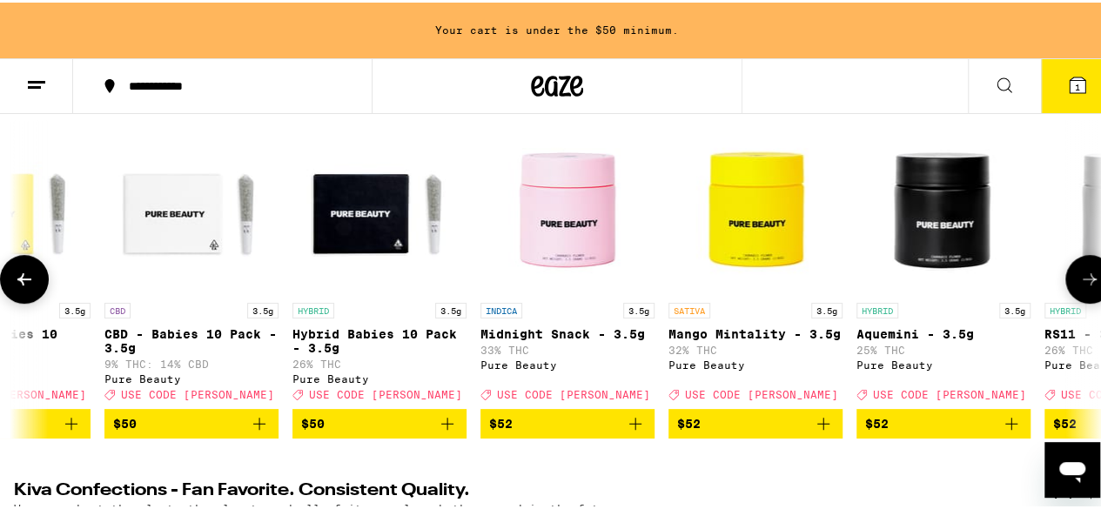
click at [20, 287] on icon at bounding box center [24, 276] width 21 height 21
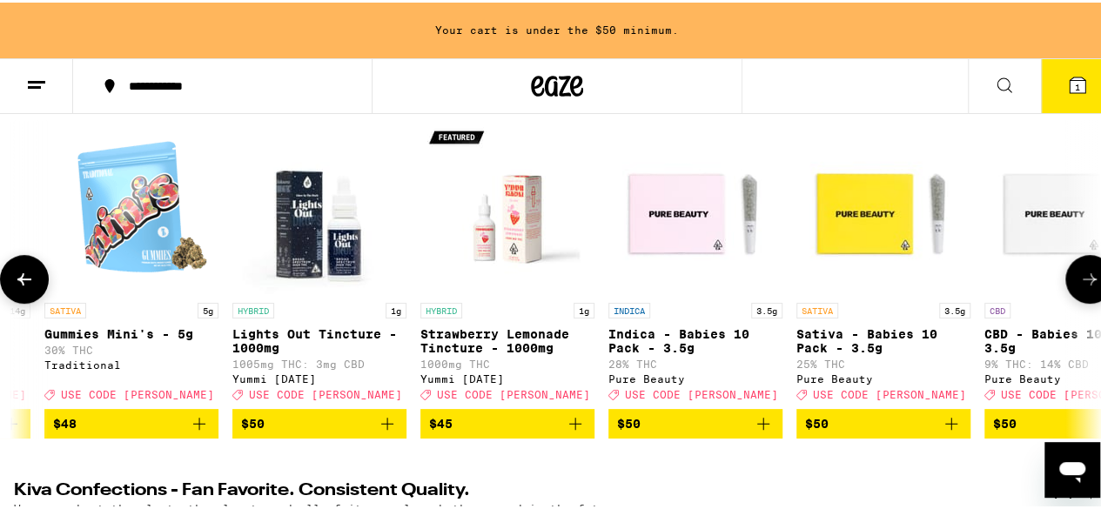
scroll to position [0, 22518]
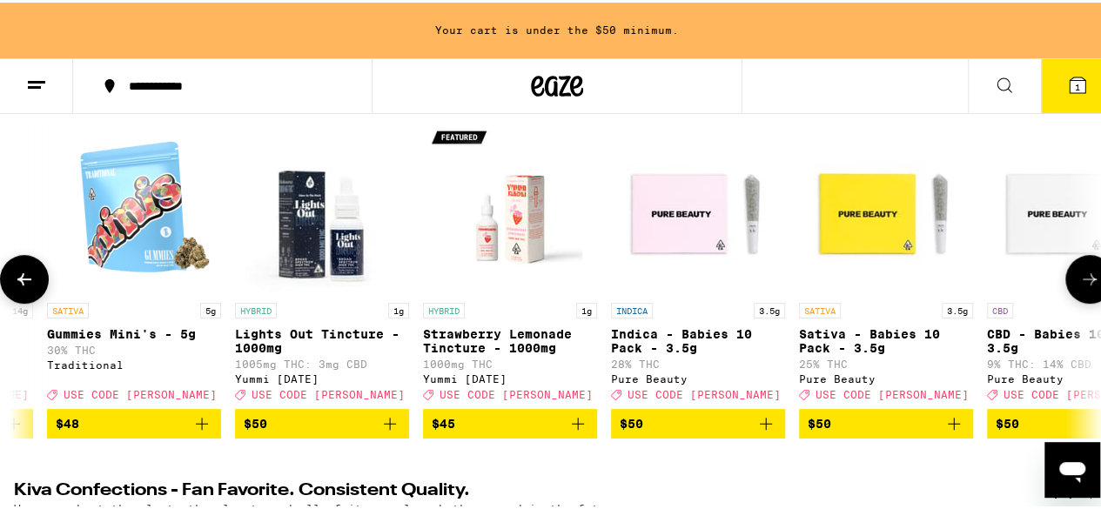
click at [19, 287] on icon at bounding box center [24, 276] width 21 height 21
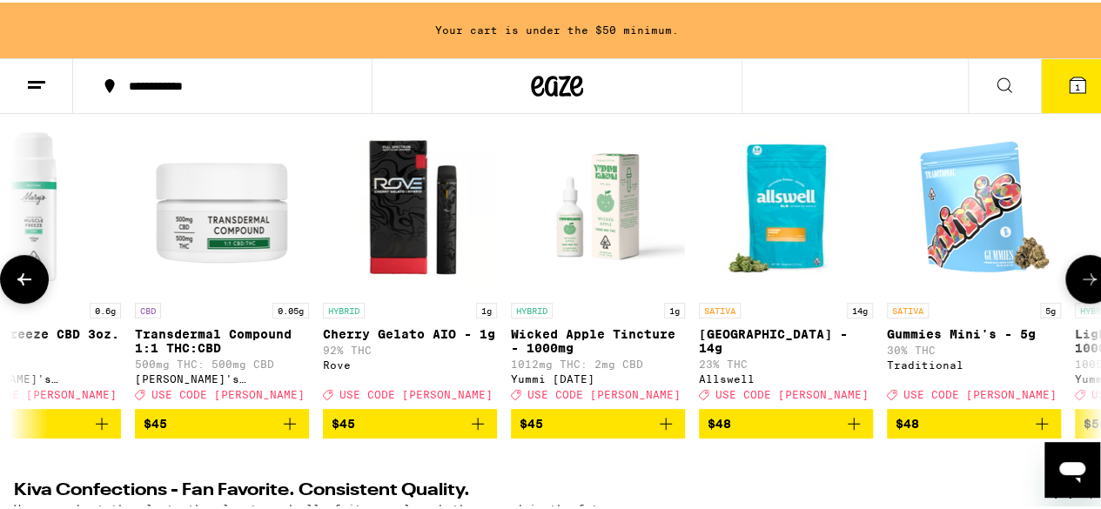
scroll to position [0, 21635]
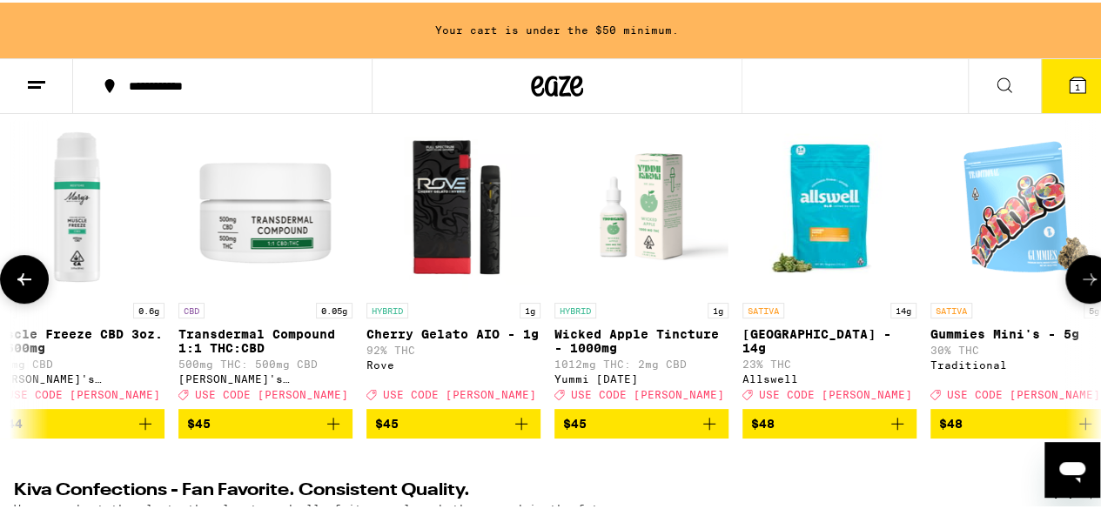
click at [17, 285] on icon at bounding box center [24, 276] width 21 height 21
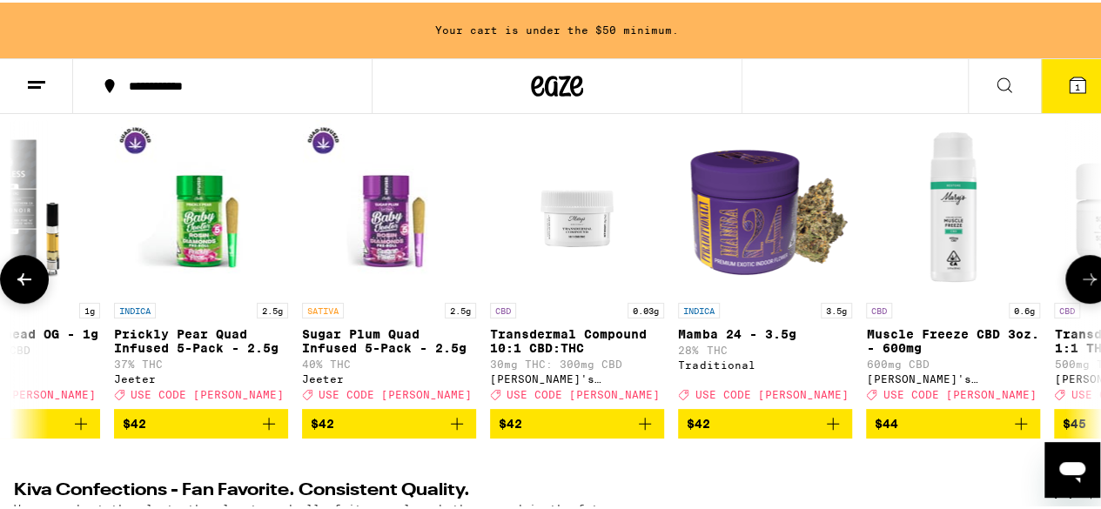
scroll to position [0, 20752]
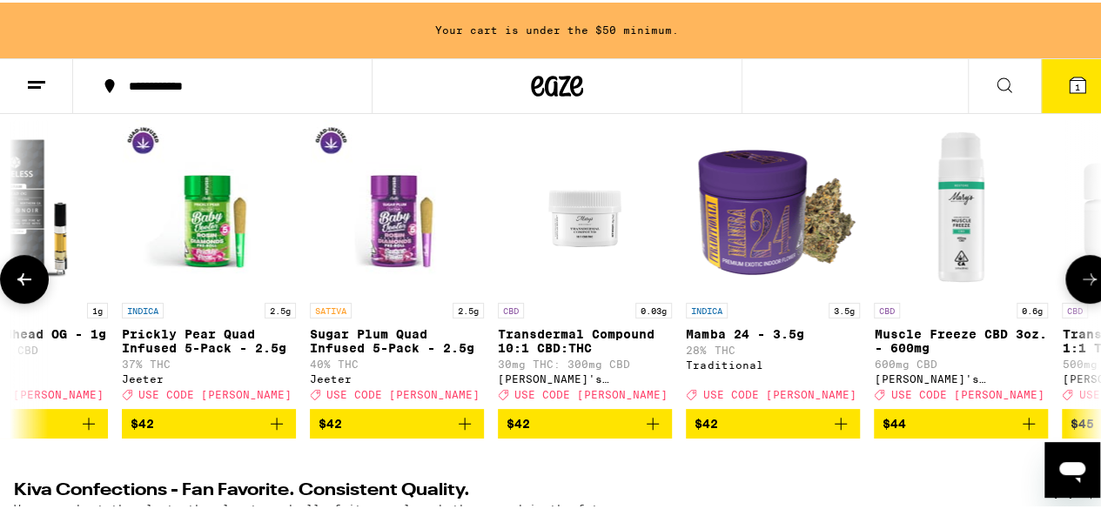
click at [26, 276] on icon at bounding box center [24, 276] width 21 height 21
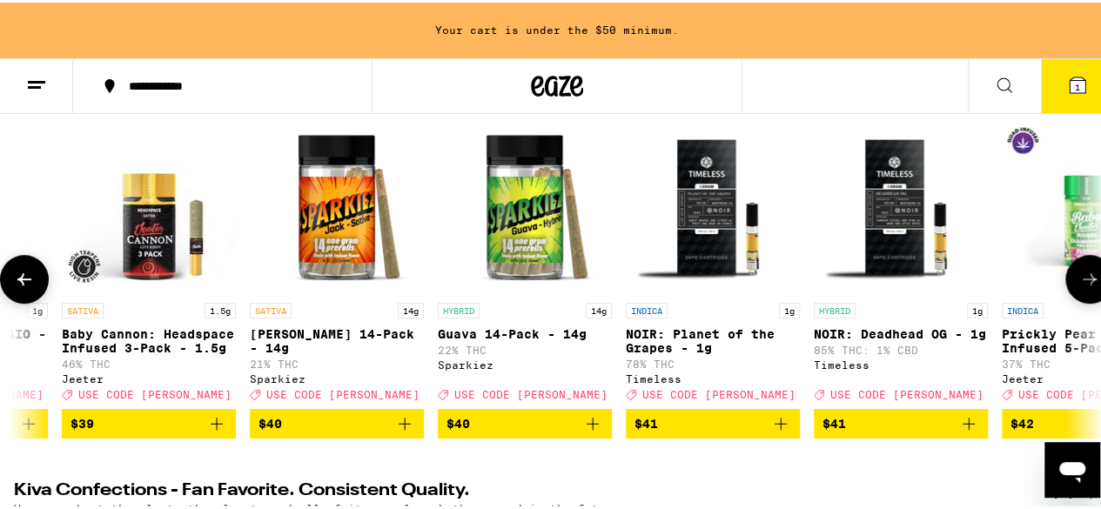
scroll to position [0, 19870]
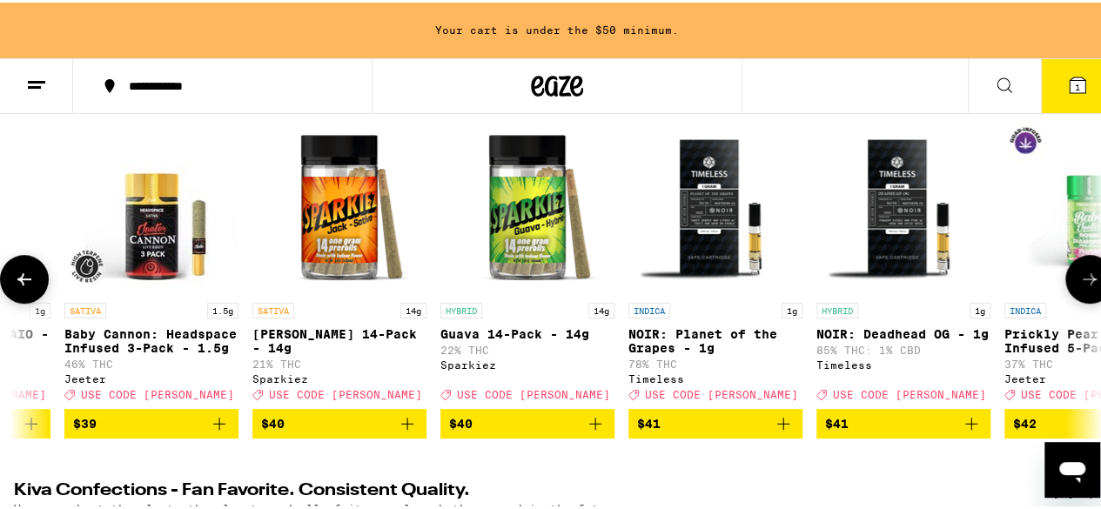
click at [30, 281] on icon at bounding box center [24, 276] width 21 height 21
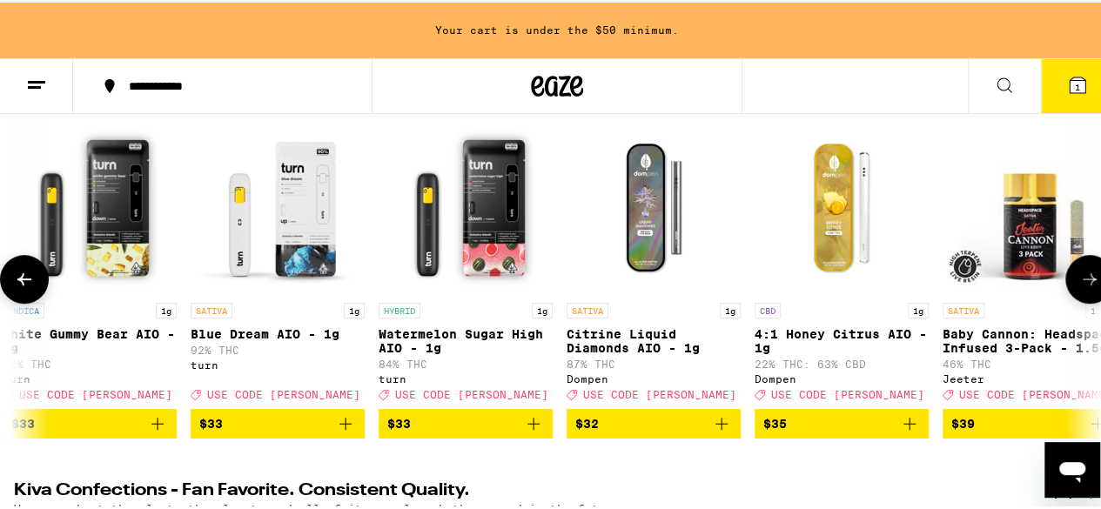
scroll to position [0, 18987]
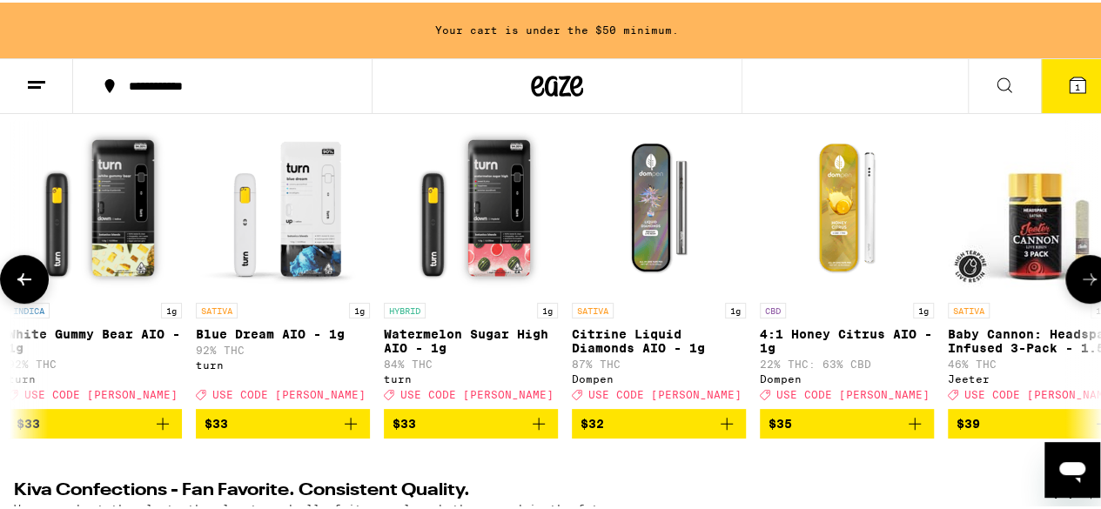
click at [30, 286] on icon at bounding box center [24, 276] width 21 height 21
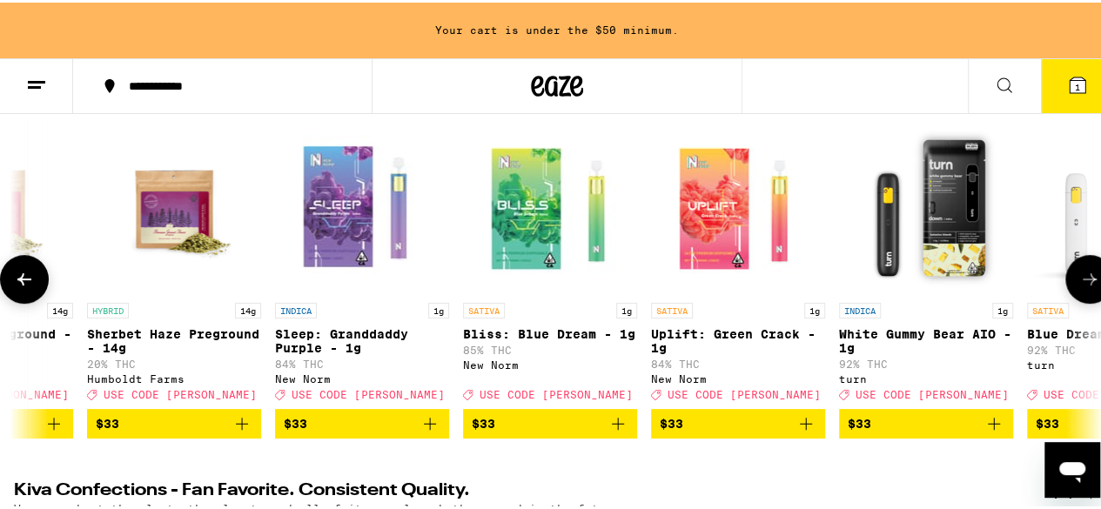
scroll to position [0, 18104]
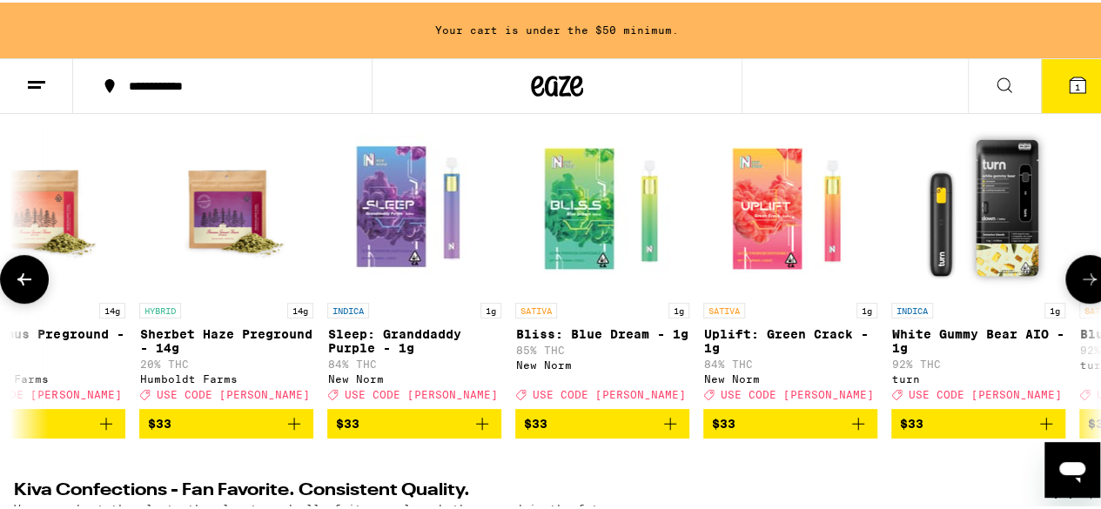
click at [30, 287] on icon at bounding box center [24, 276] width 21 height 21
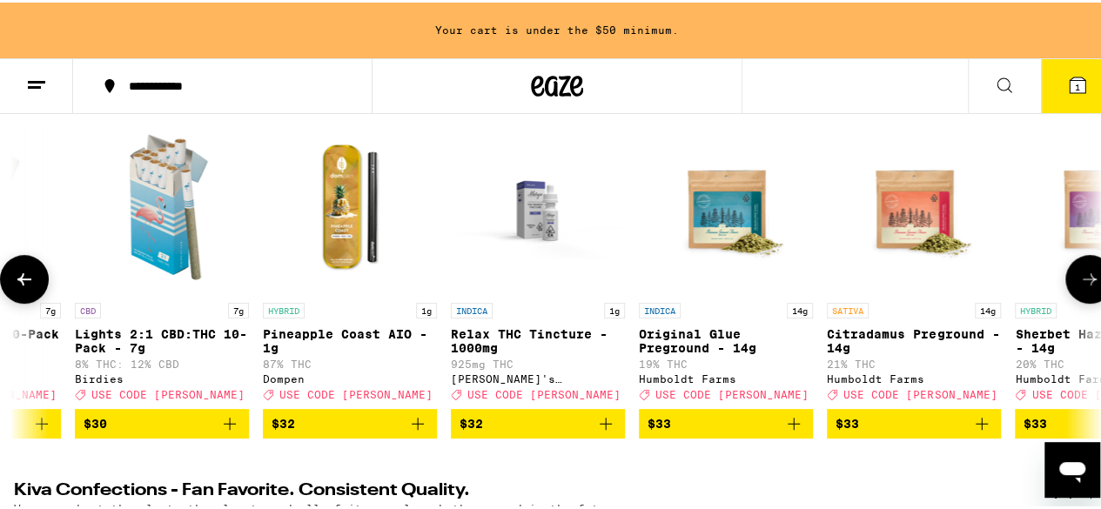
scroll to position [0, 17222]
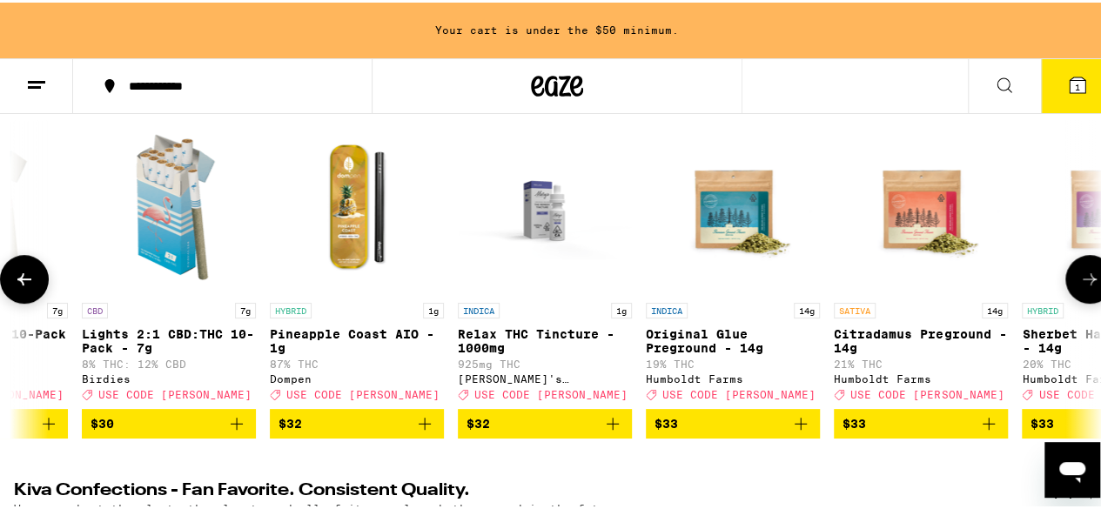
click at [32, 287] on icon at bounding box center [24, 276] width 21 height 21
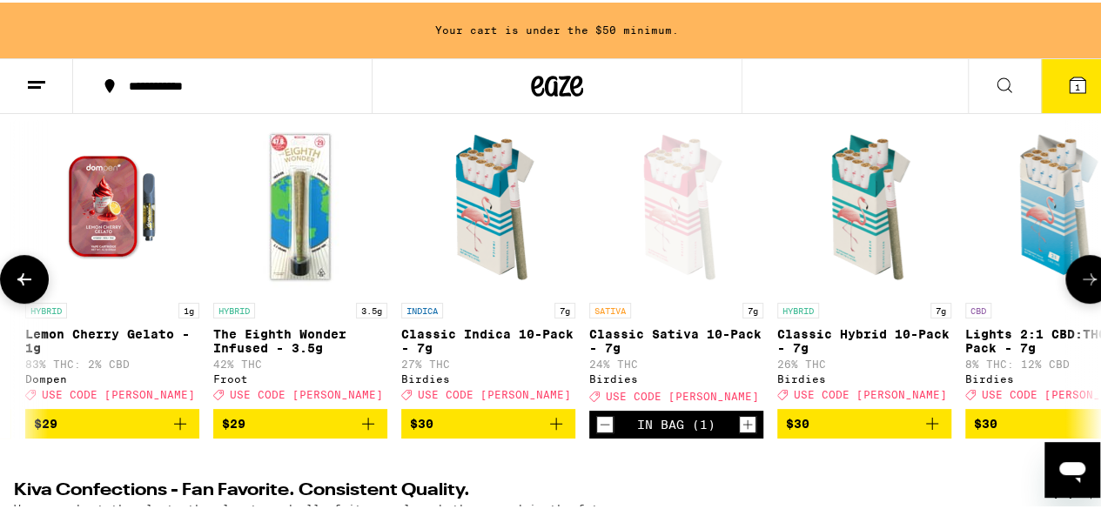
click at [32, 287] on icon at bounding box center [24, 276] width 21 height 21
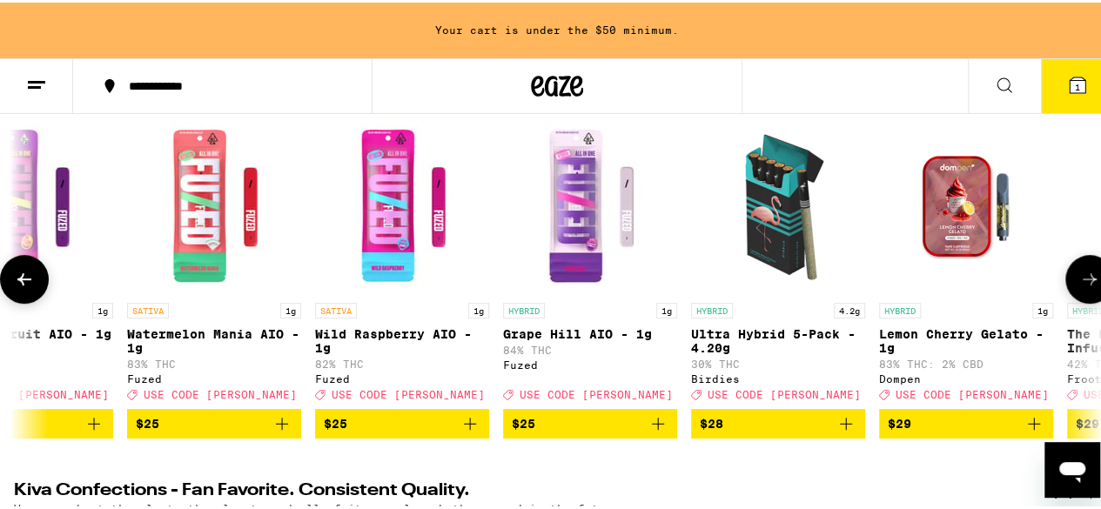
scroll to position [0, 15455]
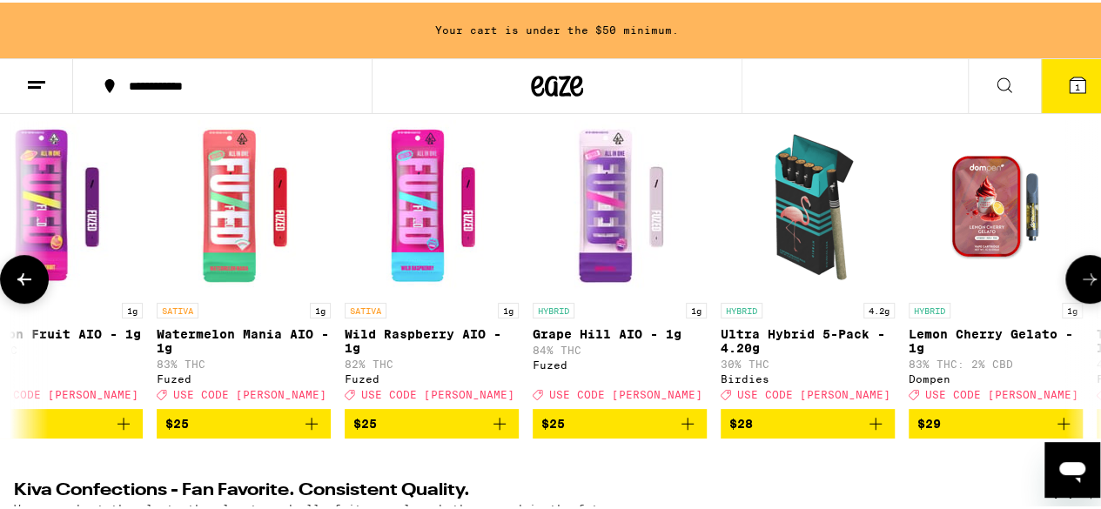
click at [12, 283] on button at bounding box center [24, 276] width 49 height 49
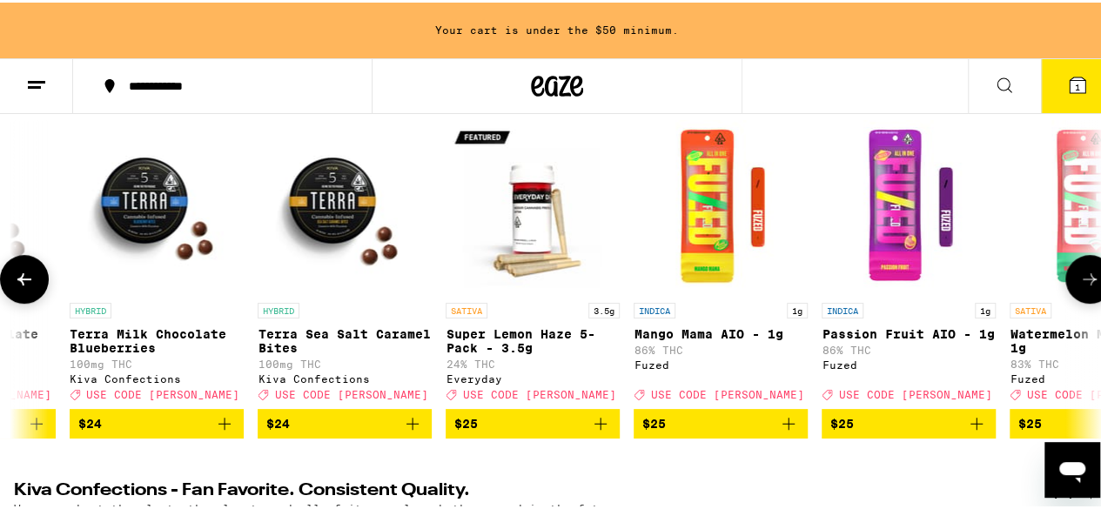
scroll to position [0, 14573]
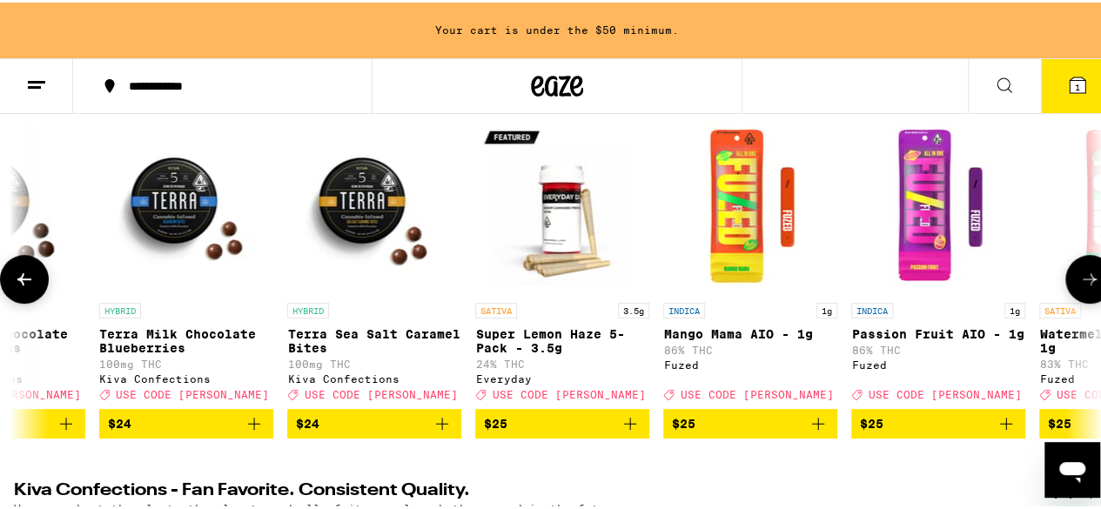
click at [30, 287] on icon at bounding box center [24, 276] width 21 height 21
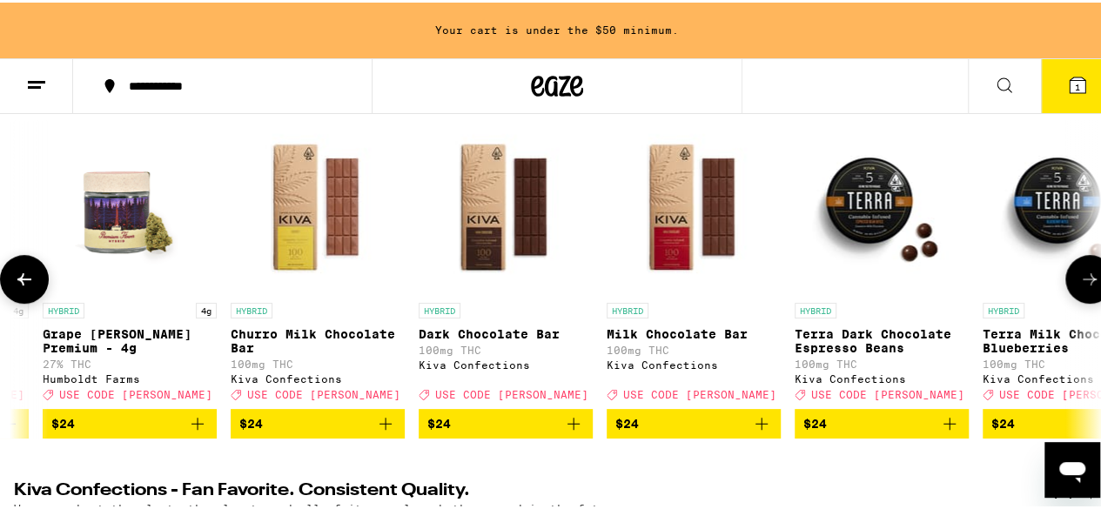
click at [23, 301] on button at bounding box center [24, 276] width 49 height 49
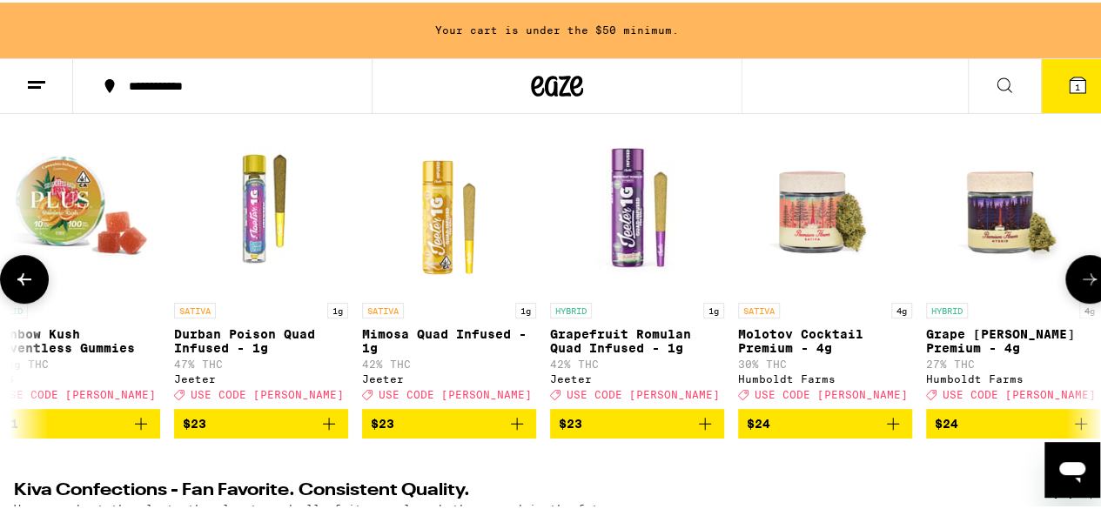
click at [23, 301] on button at bounding box center [24, 276] width 49 height 49
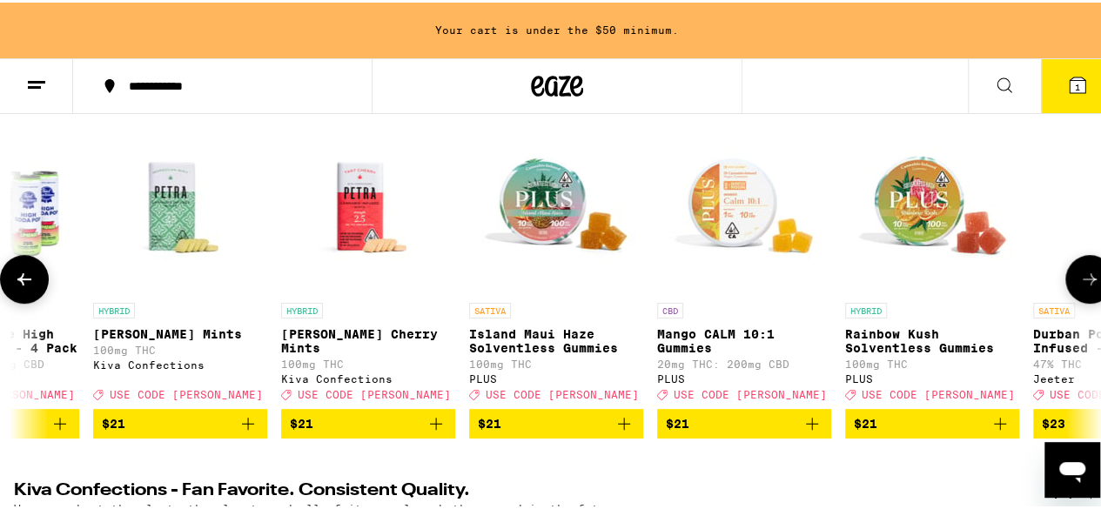
scroll to position [0, 11925]
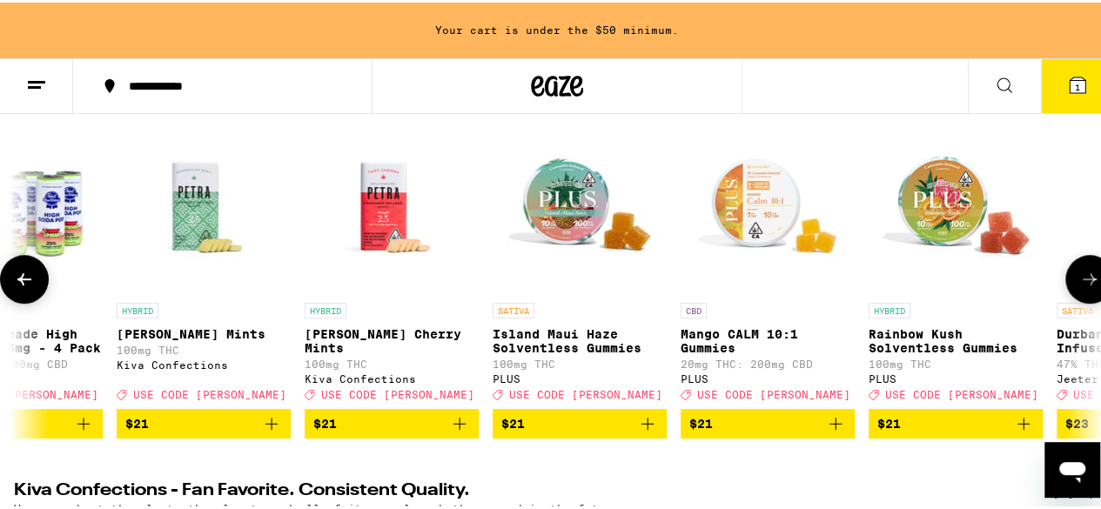
click at [7, 291] on button at bounding box center [24, 276] width 49 height 49
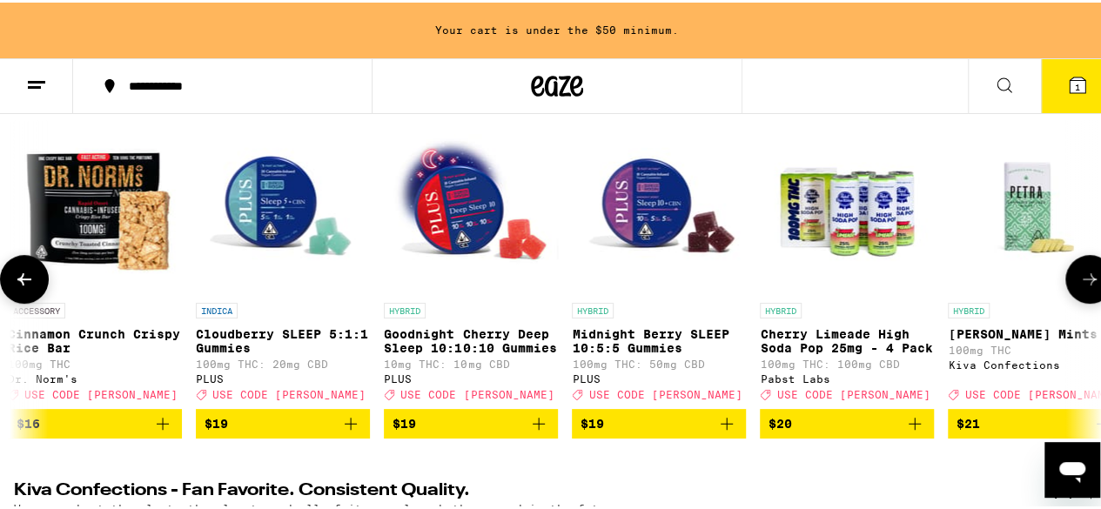
scroll to position [0, 11042]
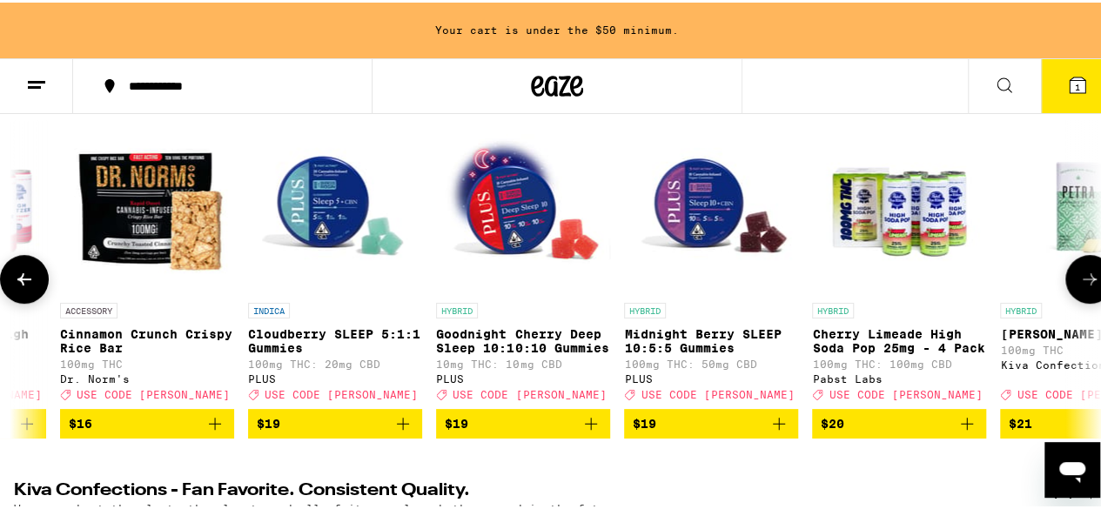
click at [16, 284] on icon at bounding box center [24, 276] width 21 height 21
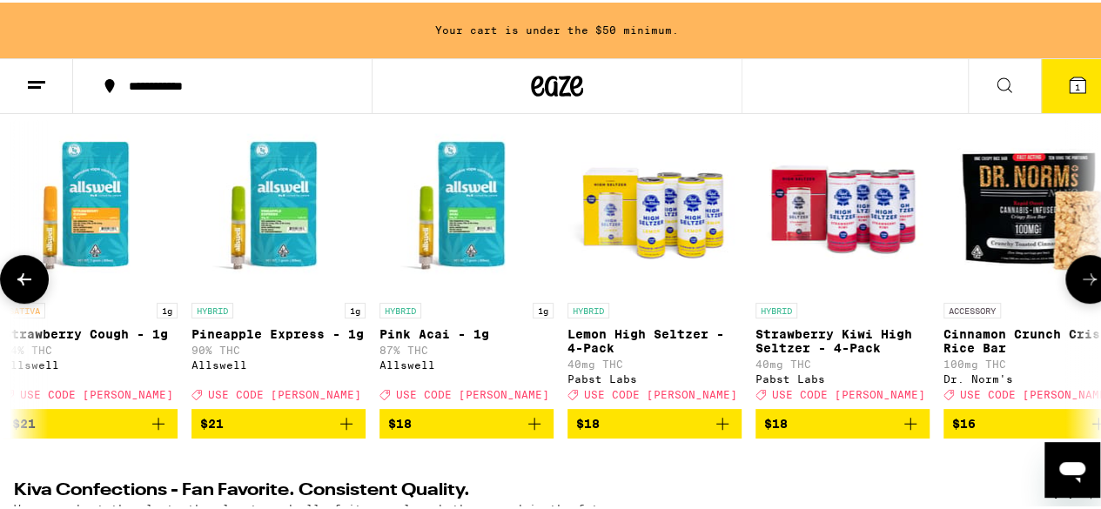
click at [21, 283] on icon at bounding box center [24, 277] width 14 height 12
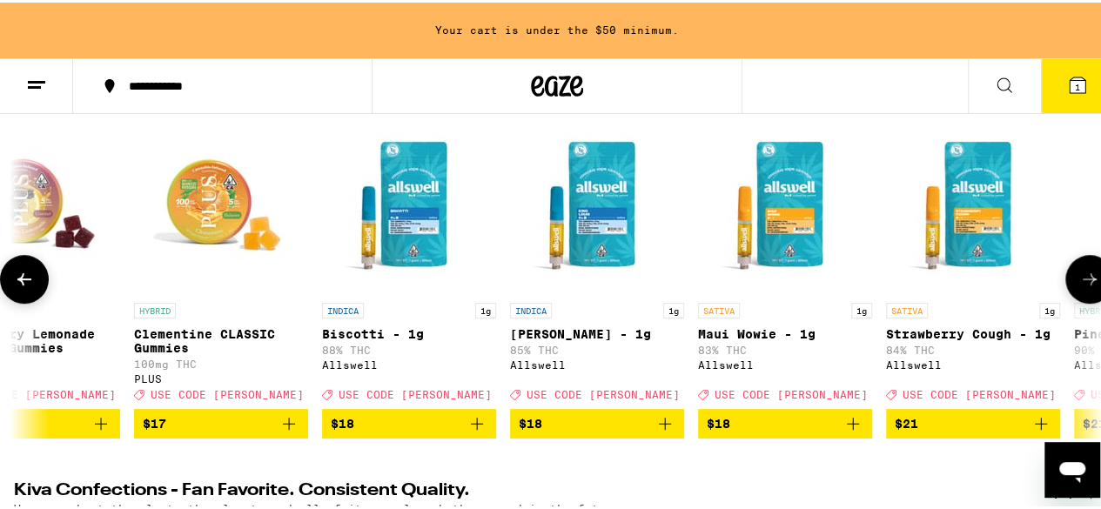
click at [21, 283] on icon at bounding box center [24, 277] width 14 height 12
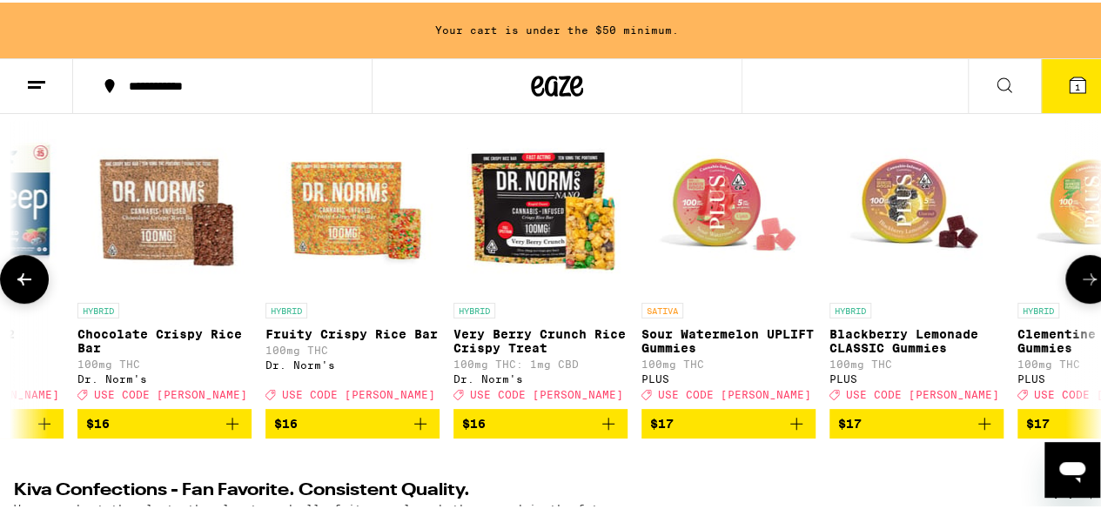
click at [19, 287] on icon at bounding box center [24, 276] width 21 height 21
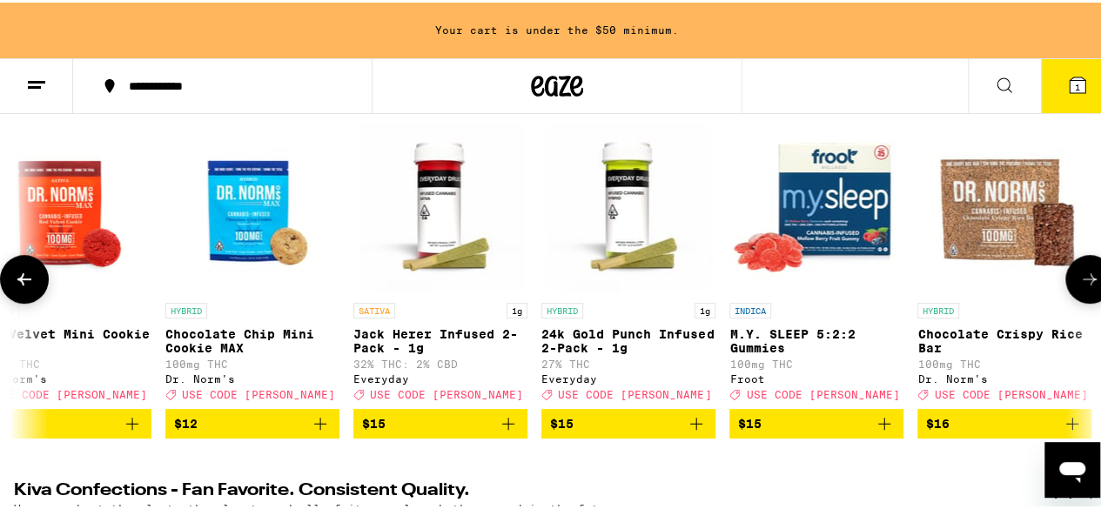
scroll to position [0, 7510]
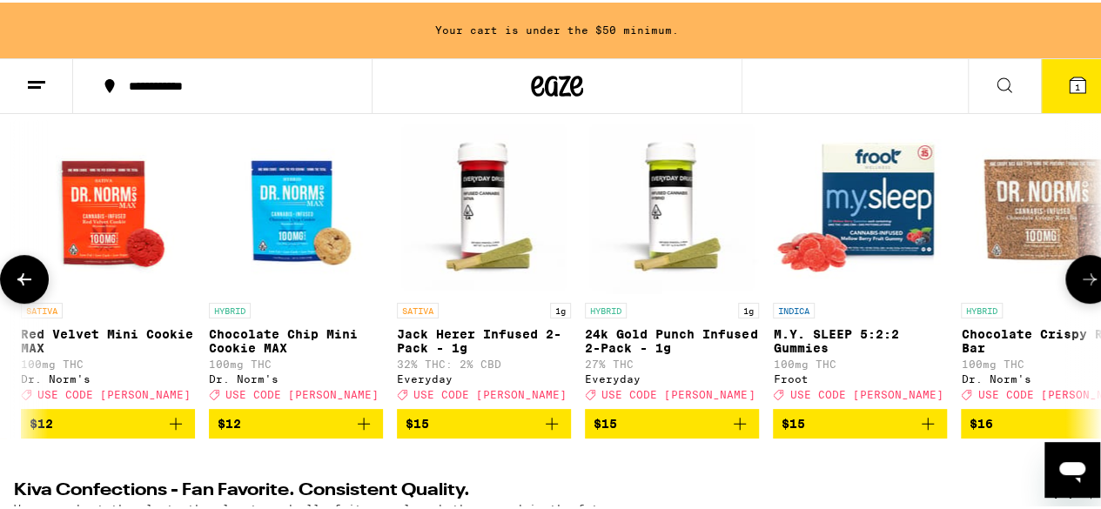
click at [12, 349] on div "SATIVA 1g Sour Spritzer Rosin - 1g 72% THC Bear Labs Deal Created with Sketch. …" at bounding box center [557, 276] width 1114 height 318
click at [25, 296] on button at bounding box center [24, 276] width 49 height 49
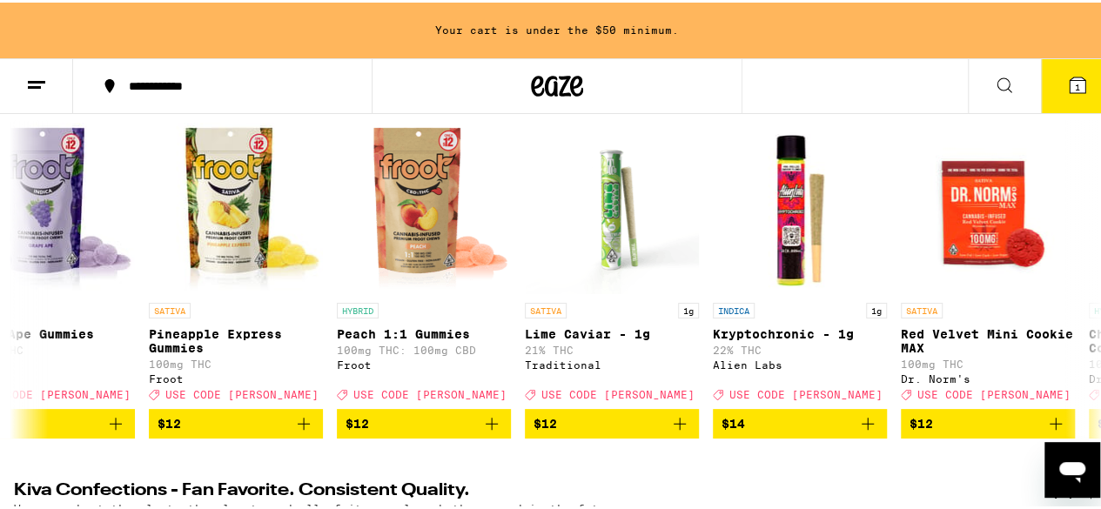
scroll to position [0, 6628]
